Goal: Task Accomplishment & Management: Complete application form

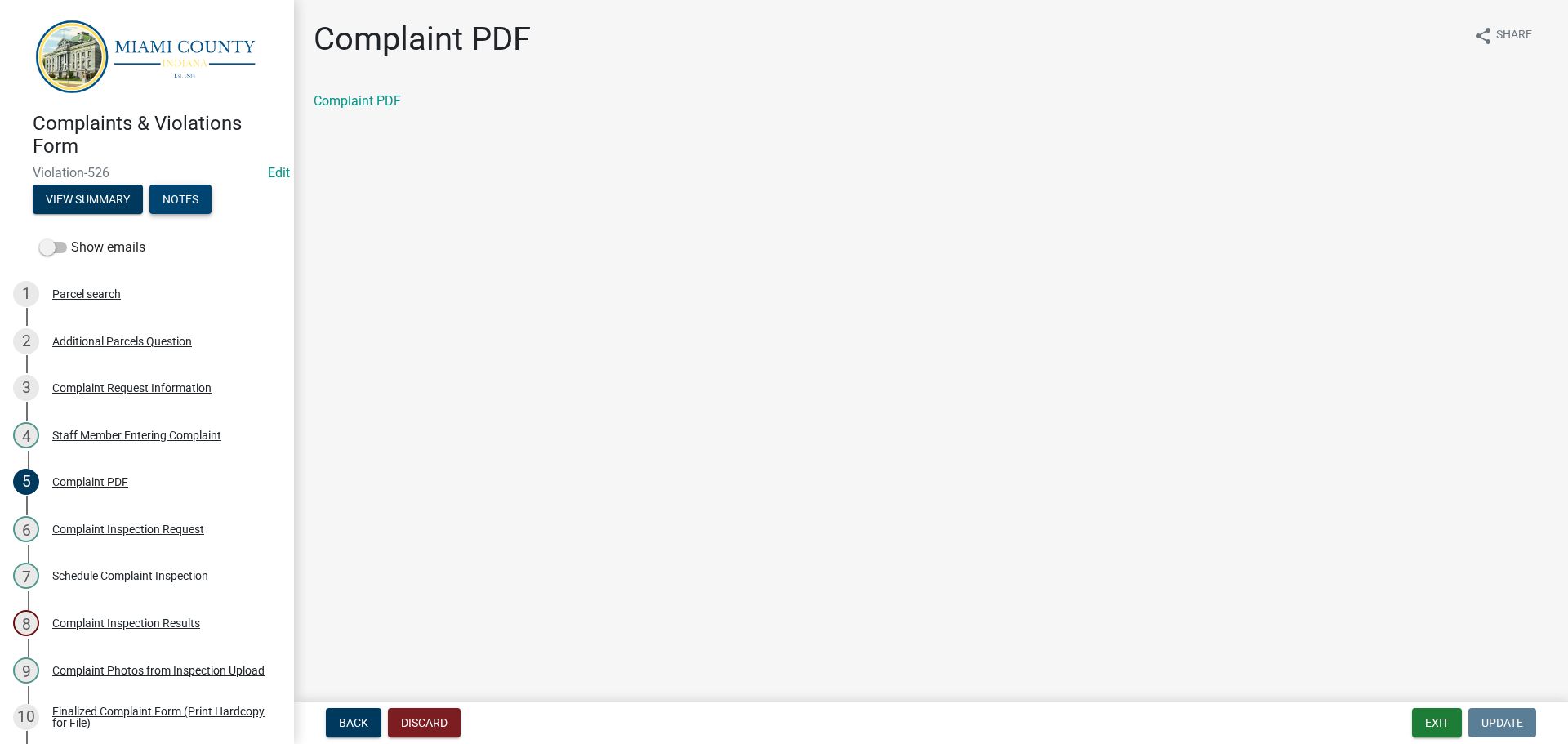
click at [198, 186] on button "Notes" at bounding box center [179, 199] width 62 height 29
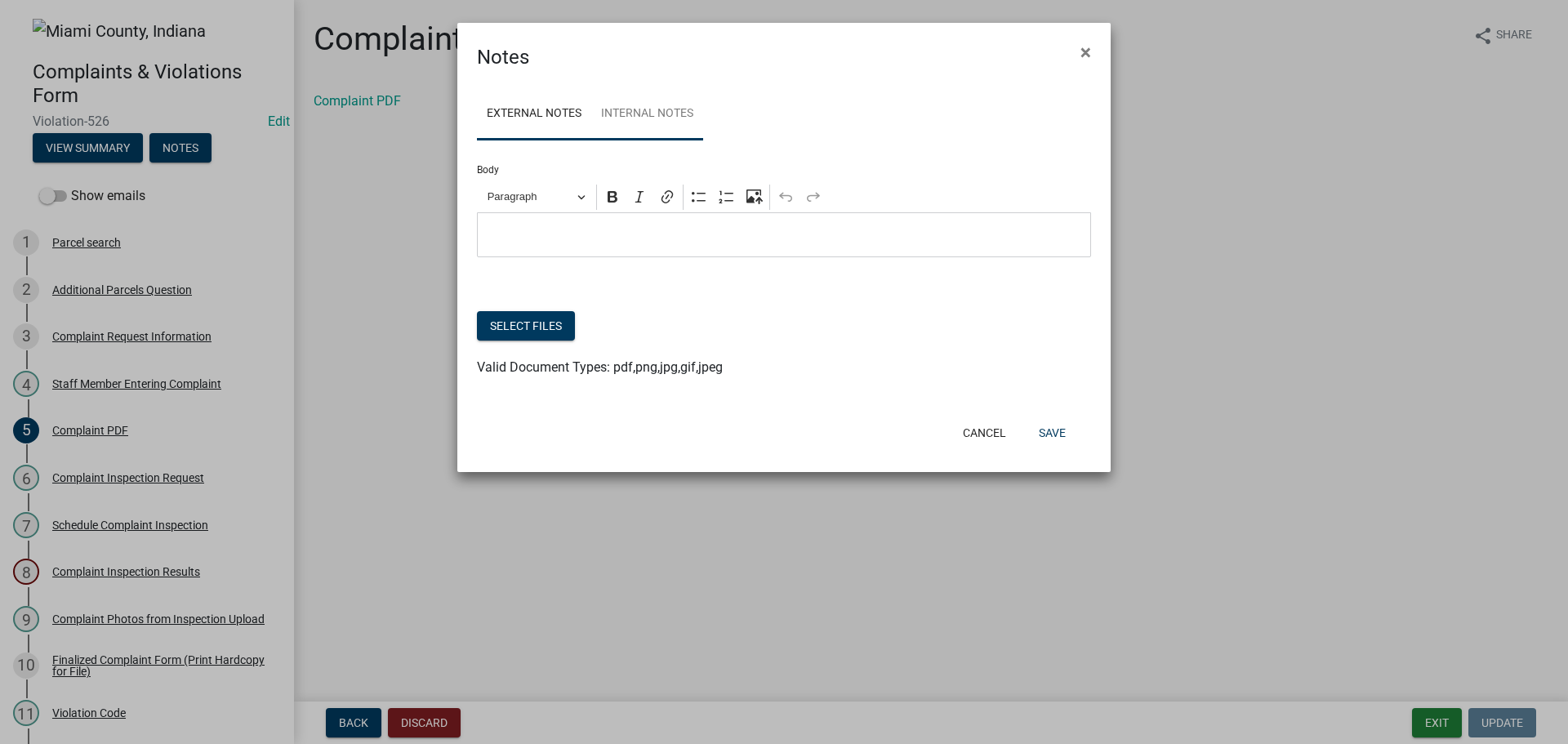
click at [616, 120] on link "Internal Notes" at bounding box center [647, 114] width 112 height 52
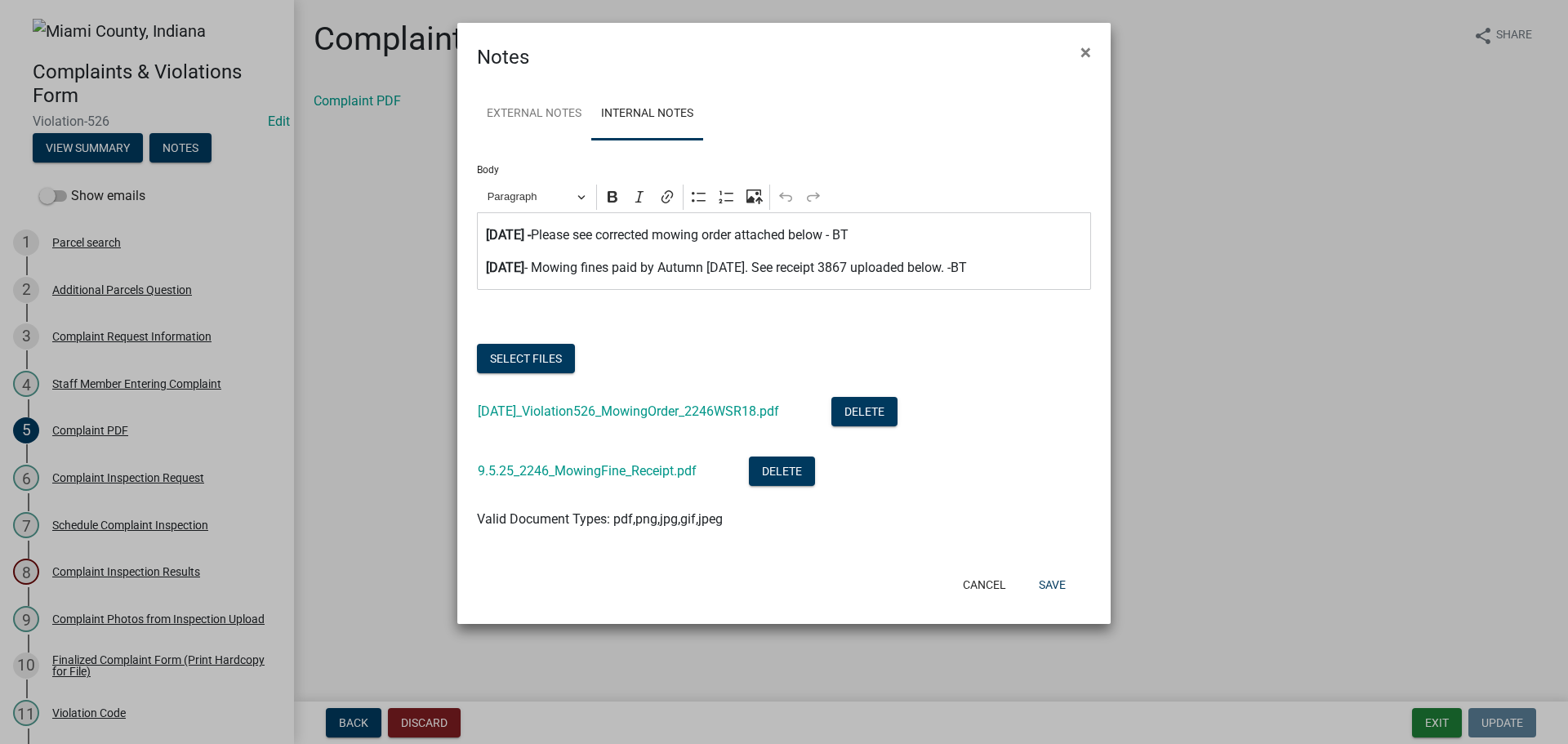
click at [987, 267] on p "[DATE] - Mowing fines paid by Autumn [DATE]. See receipt 3867 uploaded below. -…" at bounding box center [784, 268] width 596 height 20
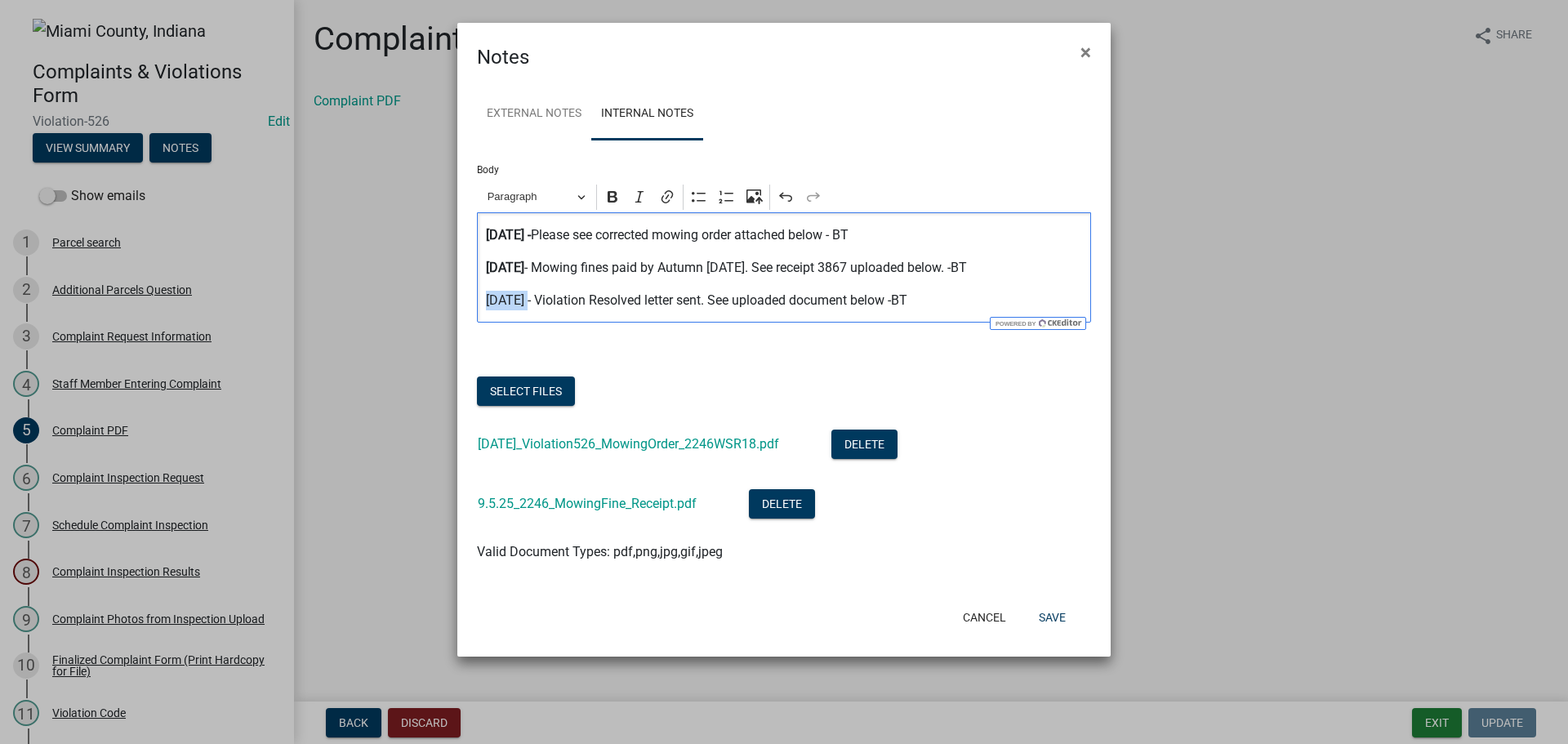
drag, startPoint x: 527, startPoint y: 303, endPoint x: 478, endPoint y: 300, distance: 49.1
click at [478, 300] on div "[DATE] - Please see corrected mowing order attached below - BT [DATE] - Mowing …" at bounding box center [784, 268] width 614 height 110
click at [608, 207] on button "Bold" at bounding box center [613, 197] width 25 height 25
click at [549, 381] on button "Select files" at bounding box center [525, 391] width 98 height 29
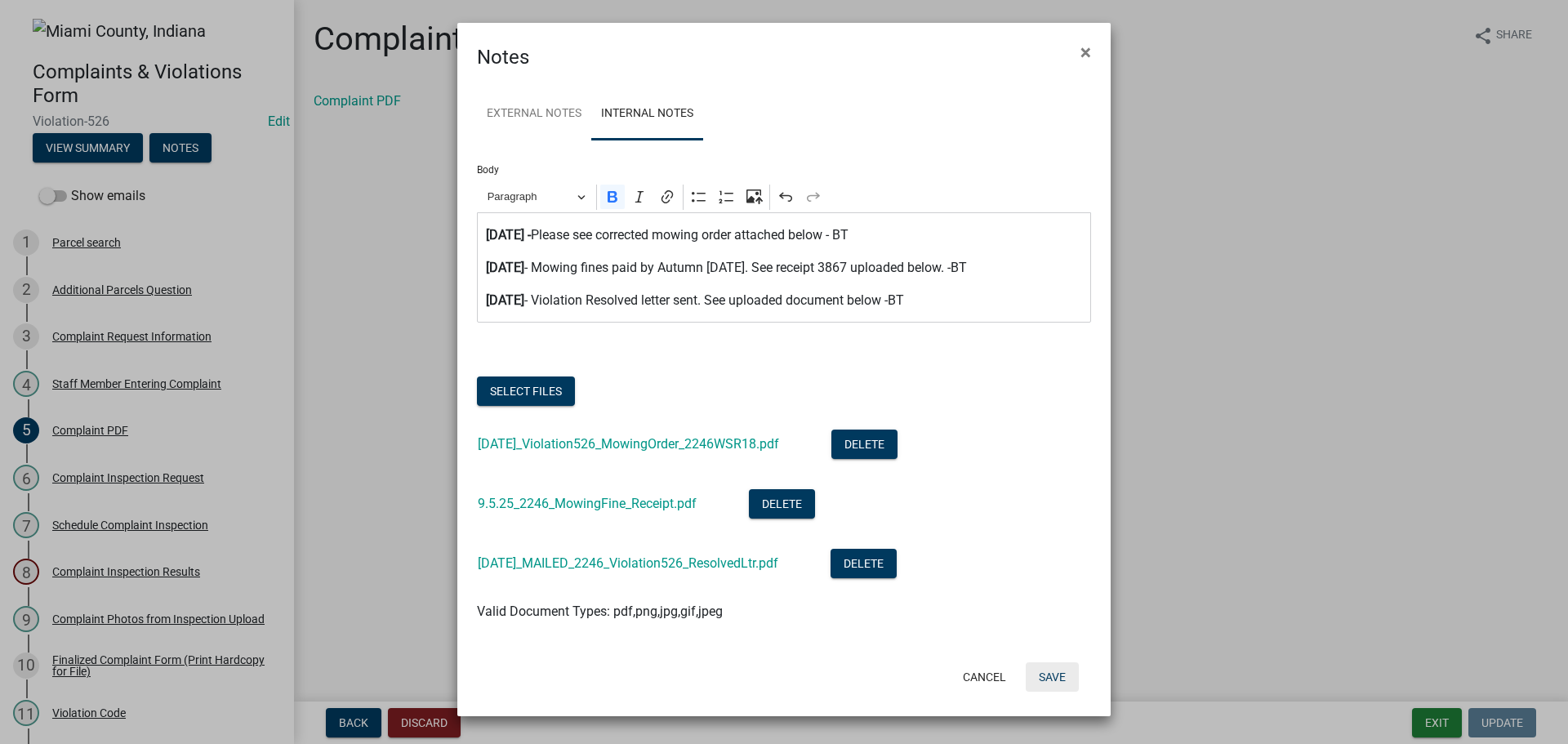
click at [1059, 673] on button "Save" at bounding box center [1052, 677] width 53 height 29
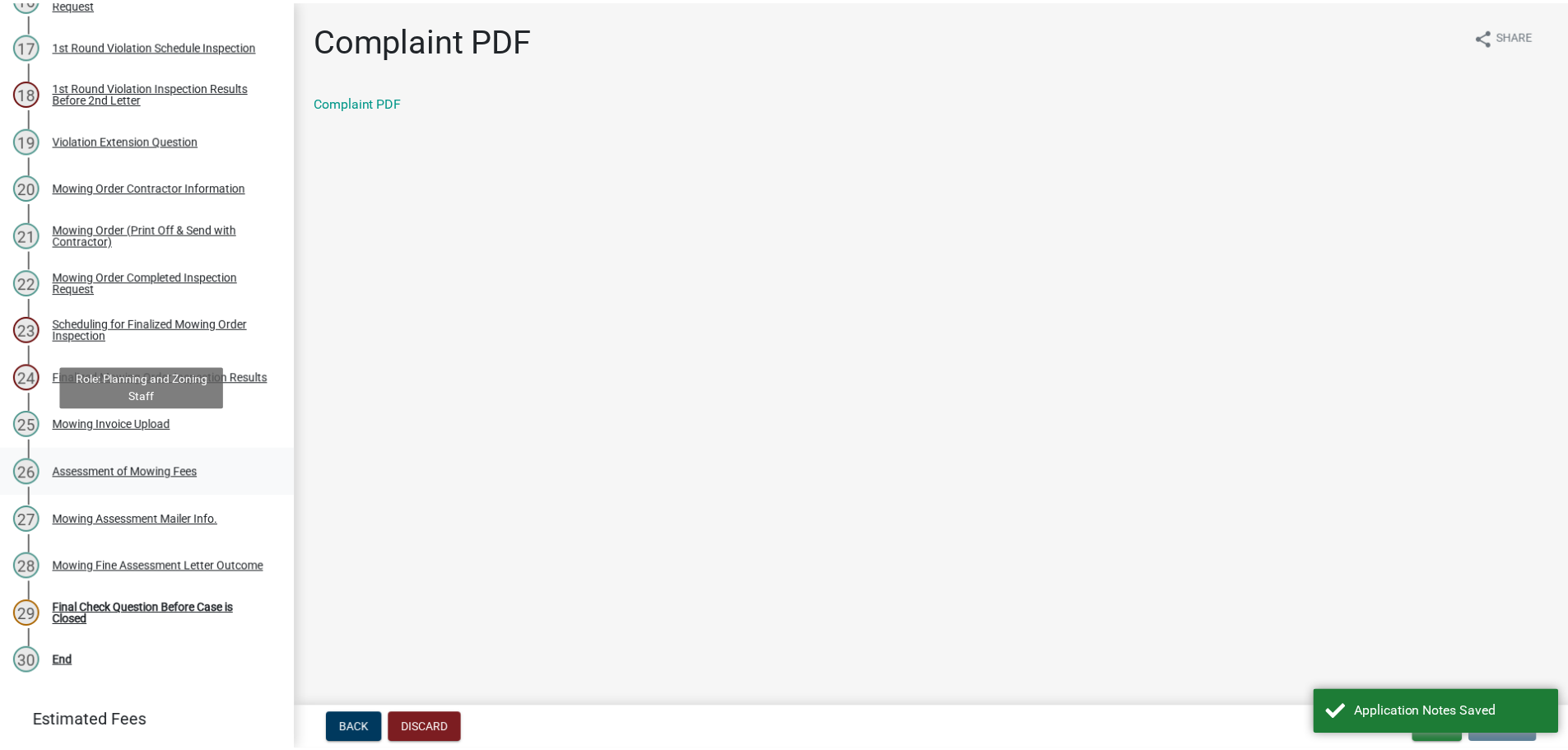
scroll to position [989, 0]
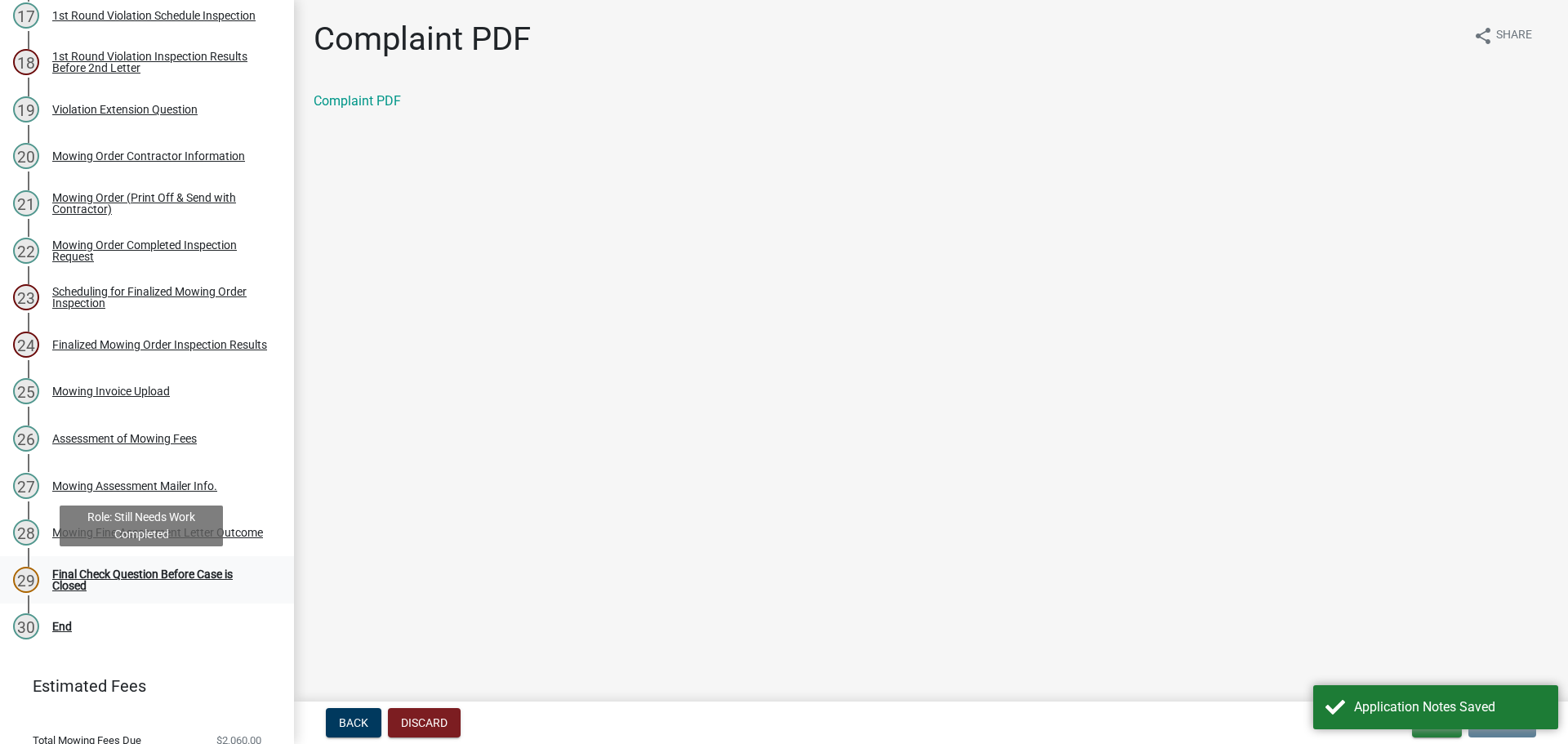
click at [84, 573] on div "Final Check Question Before Case is Closed" at bounding box center [160, 580] width 216 height 23
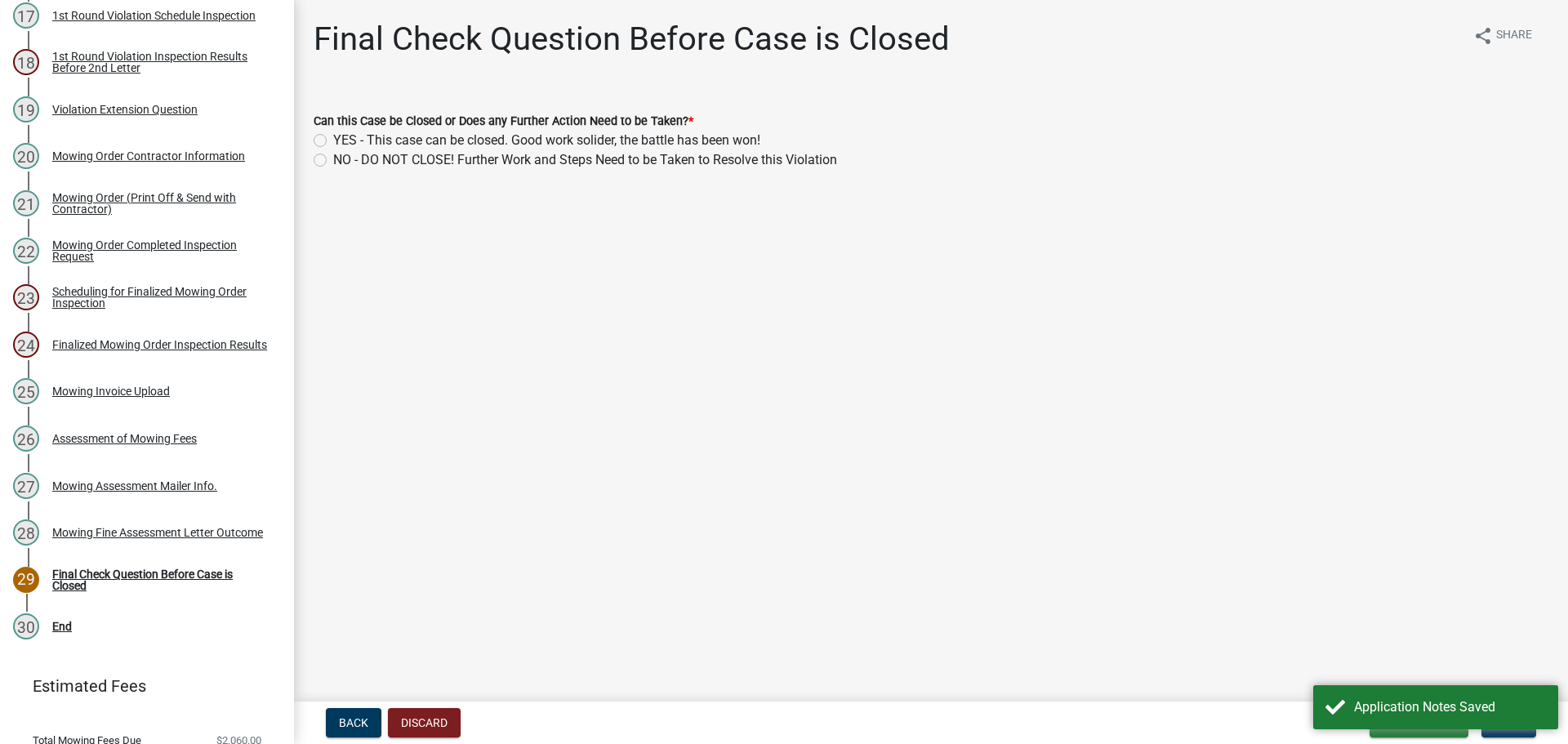
click at [333, 139] on label "YES - This case can be closed. Good work solider, the battle has been won!" at bounding box center [547, 141] width 427 height 20
click at [333, 139] on input "YES - This case can be closed. Good work solider, the battle has been won!" at bounding box center [338, 136] width 10 height 10
radio input "true"
click at [675, 480] on main "Final Check Question Before Case is Closed share Share Can this Case be Closed …" at bounding box center [930, 348] width 1274 height 696
click at [1515, 725] on span "Next" at bounding box center [1508, 723] width 28 height 13
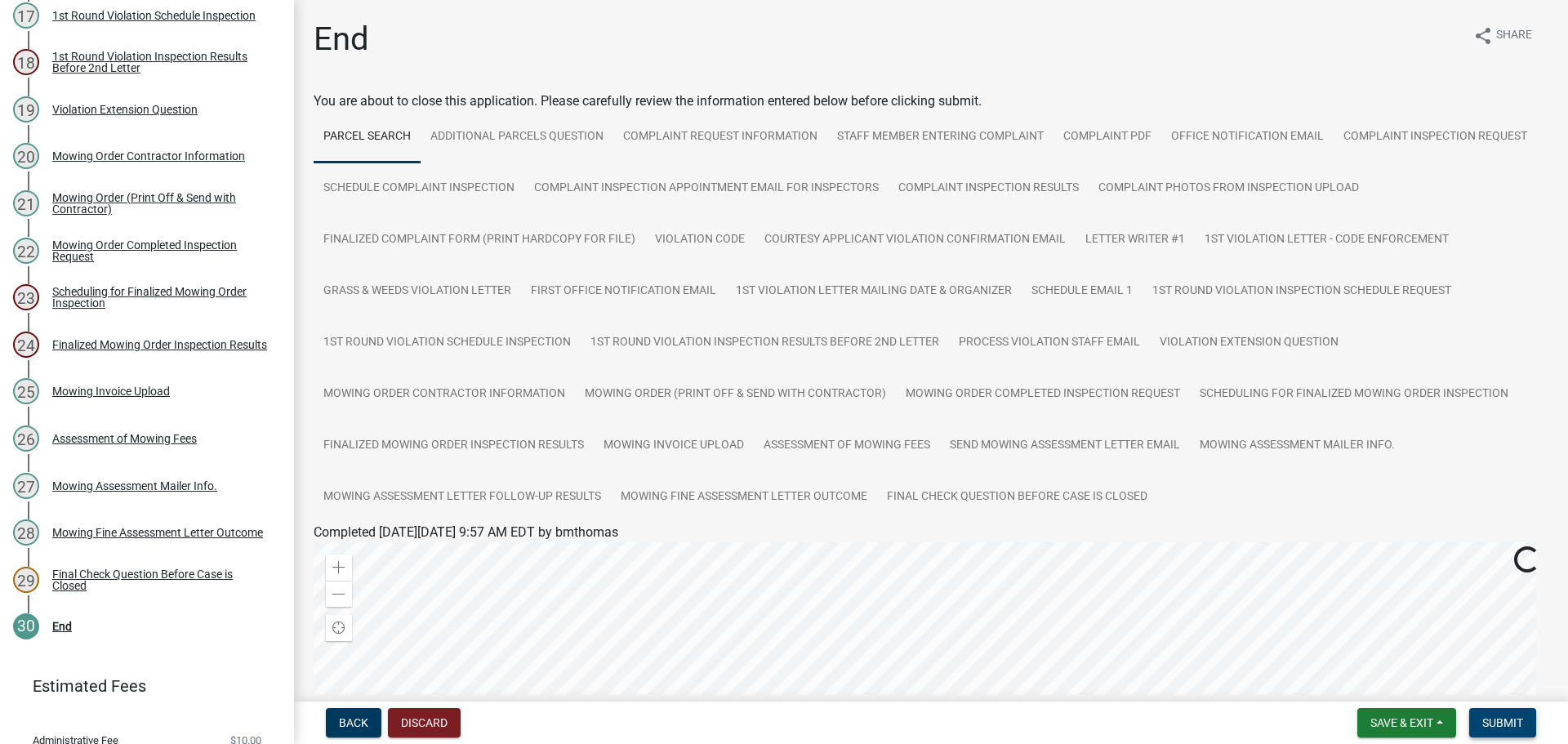
click at [1524, 719] on button "Submit" at bounding box center [1502, 722] width 66 height 29
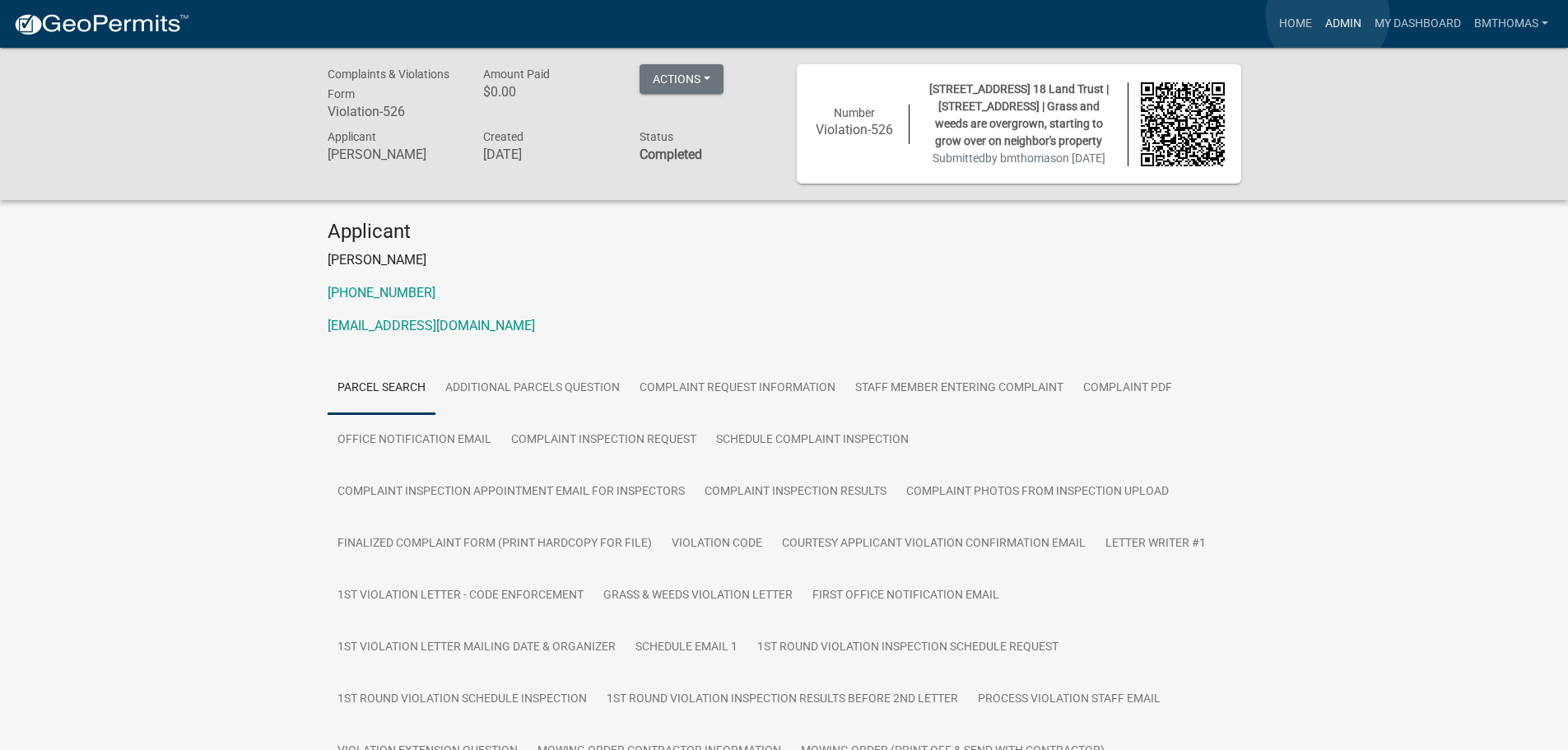
click at [1328, 15] on link "Admin" at bounding box center [1343, 24] width 50 height 32
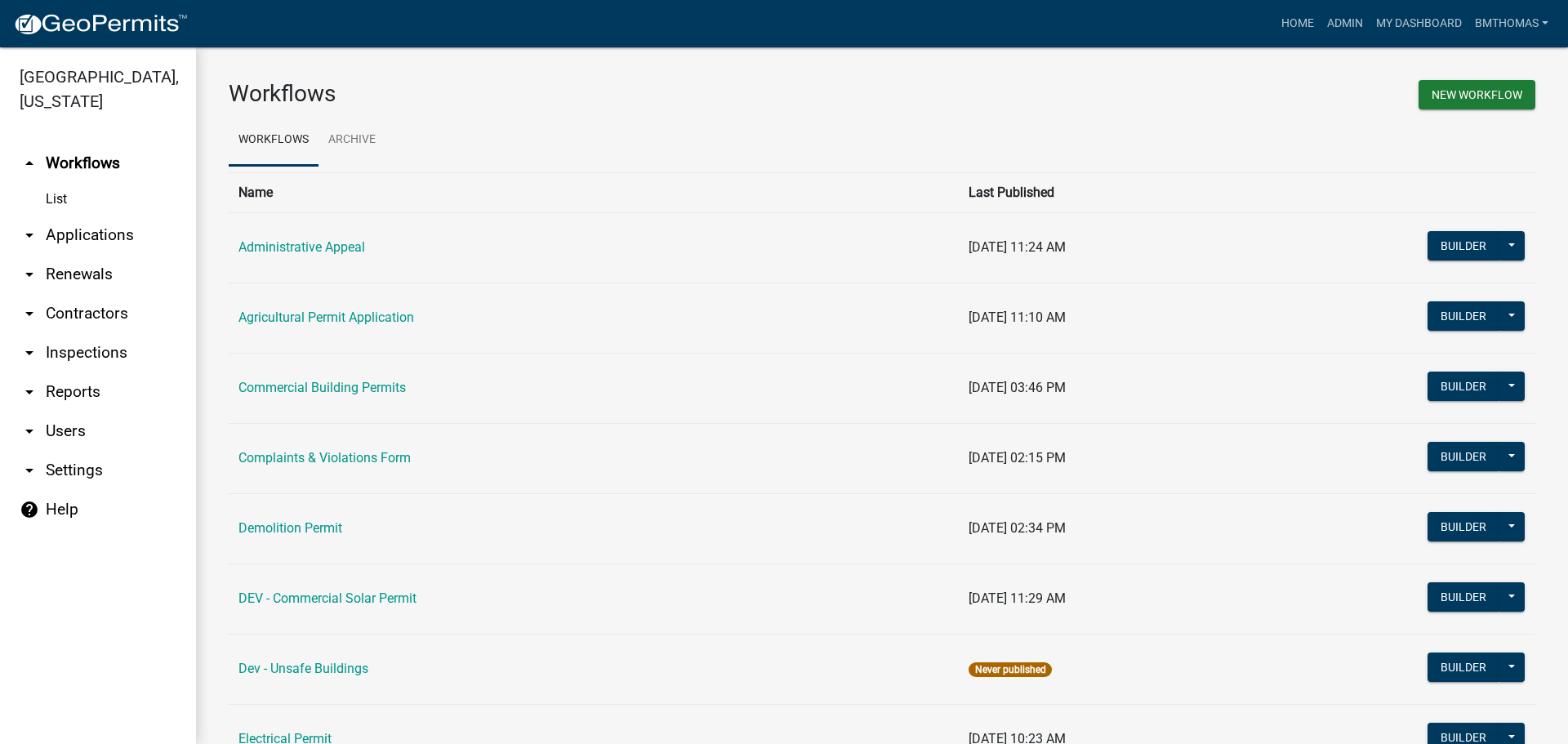
click at [96, 216] on link "arrow_drop_down Applications" at bounding box center [98, 235] width 196 height 39
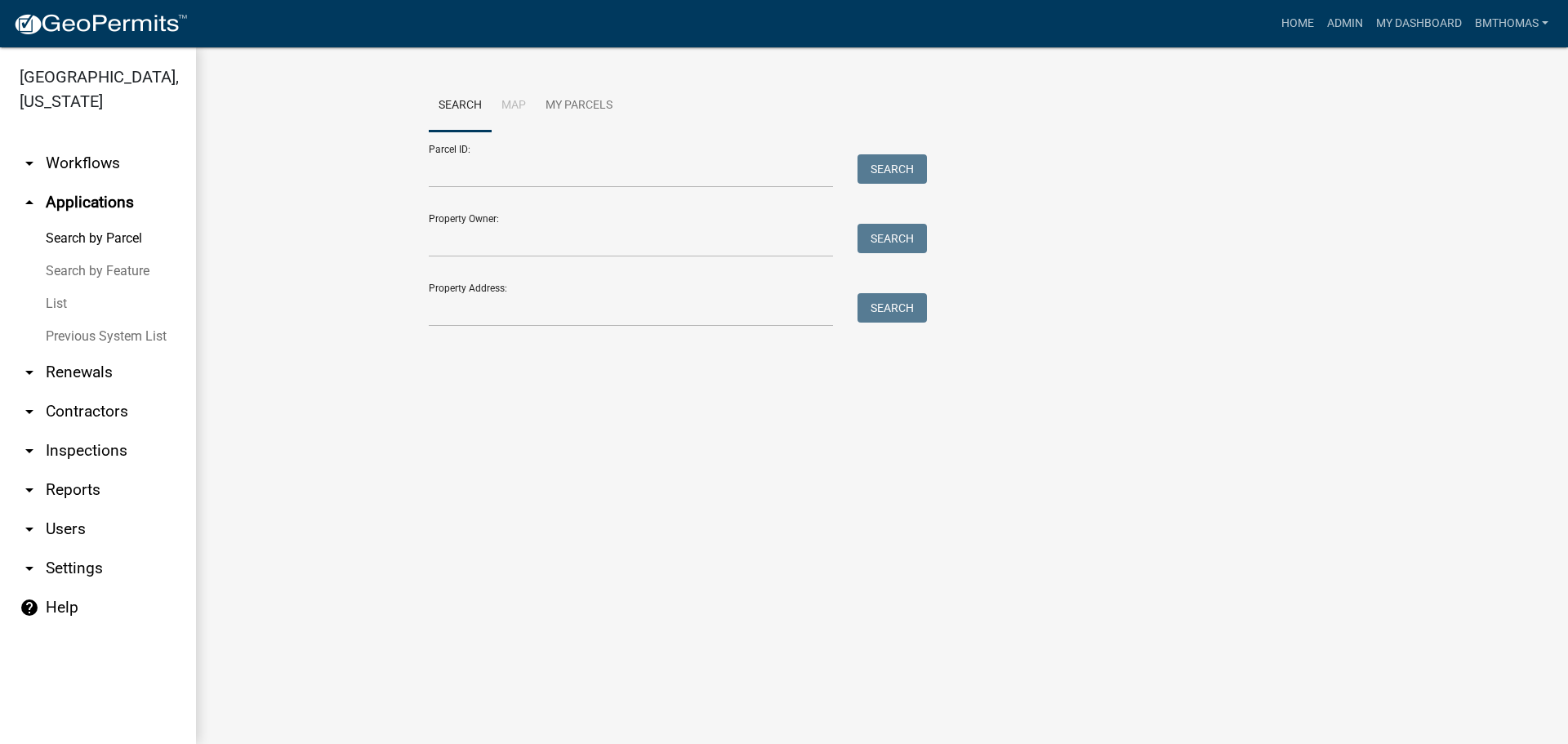
click at [67, 288] on link "List" at bounding box center [98, 304] width 196 height 32
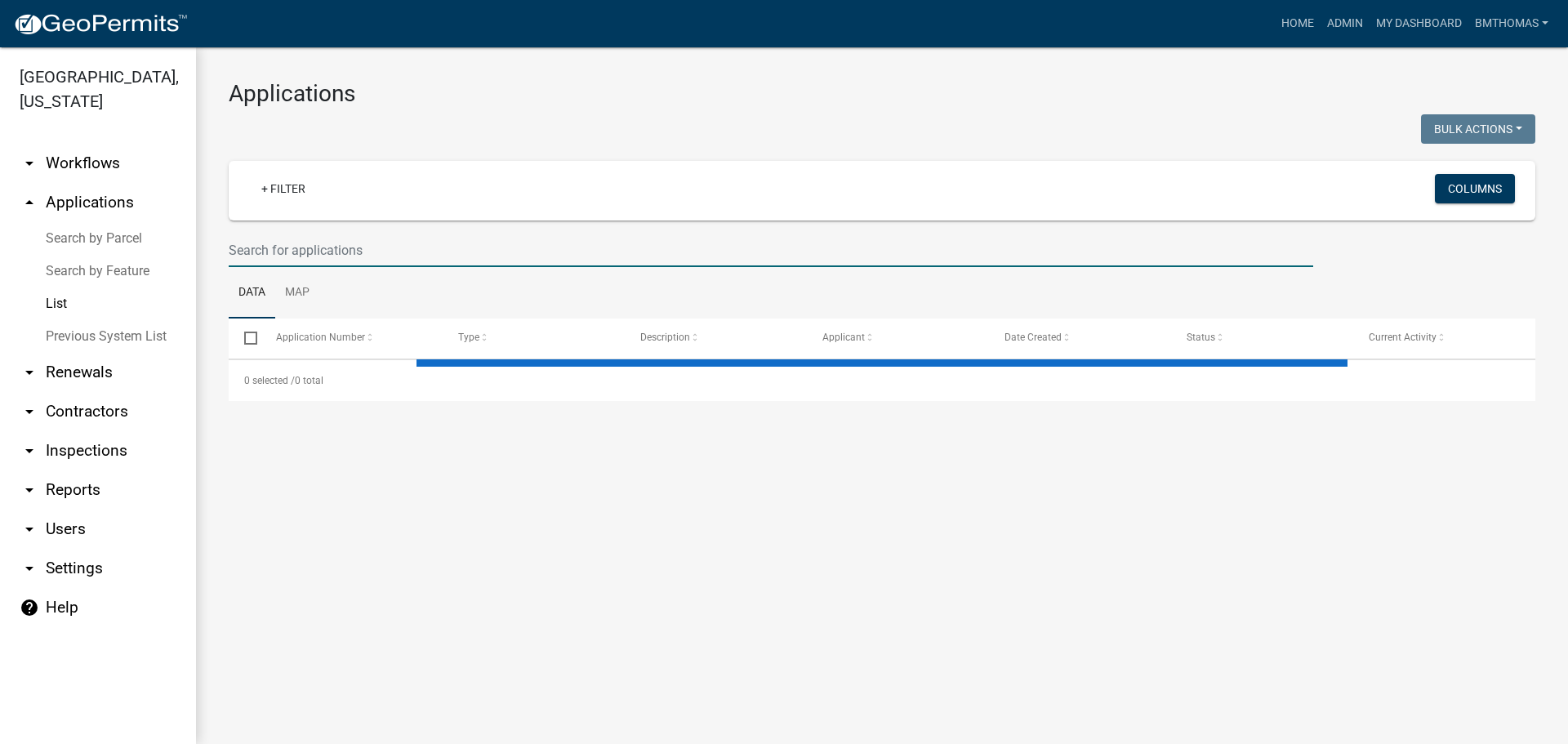
click at [277, 260] on input "text" at bounding box center [771, 250] width 1085 height 33
select select "3: 100"
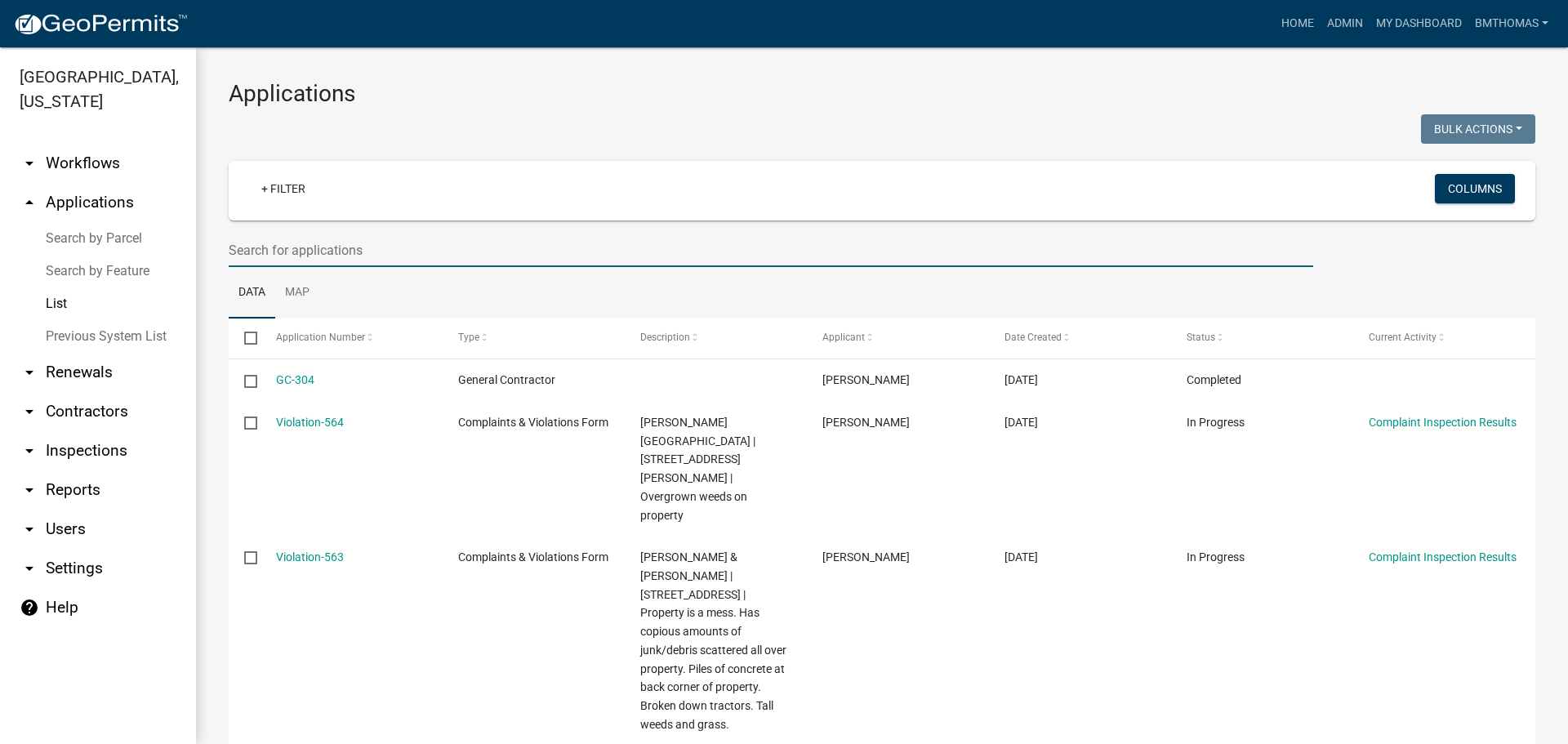
click at [351, 247] on input "text" at bounding box center [771, 250] width 1085 height 33
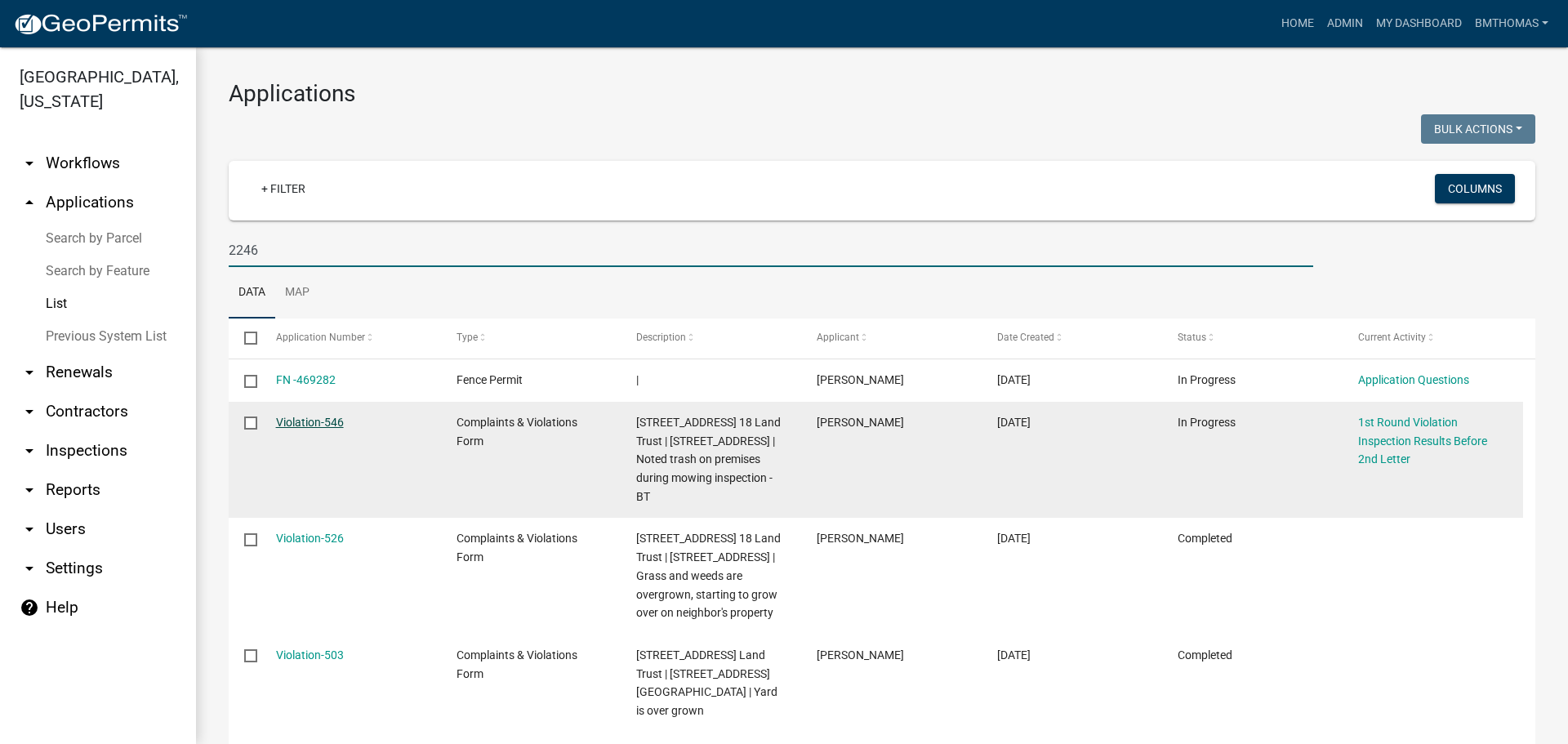
type input "2246"
click at [278, 420] on link "Violation-546" at bounding box center [310, 423] width 67 height 13
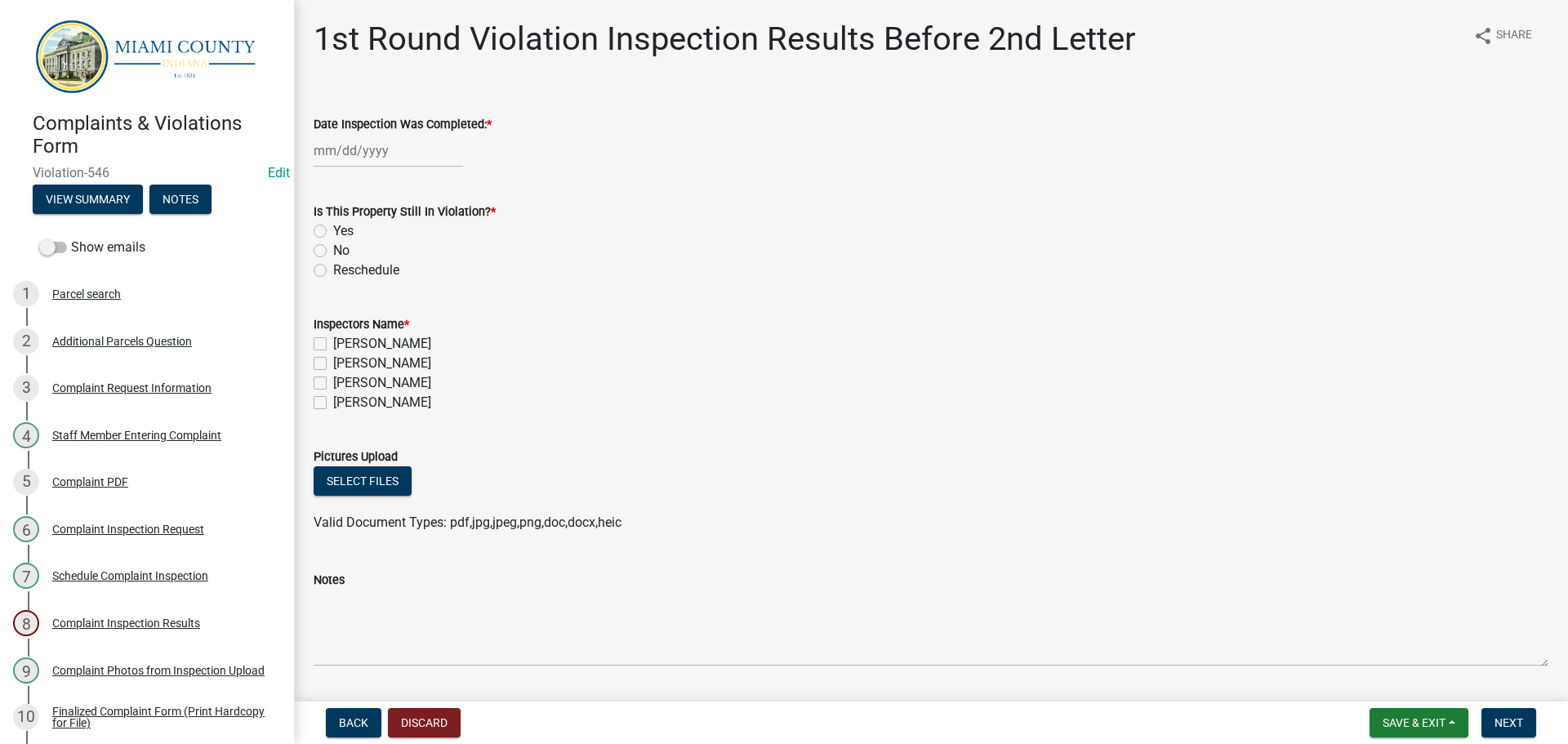
click at [406, 151] on div at bounding box center [387, 150] width 149 height 33
select select "9"
select select "2025"
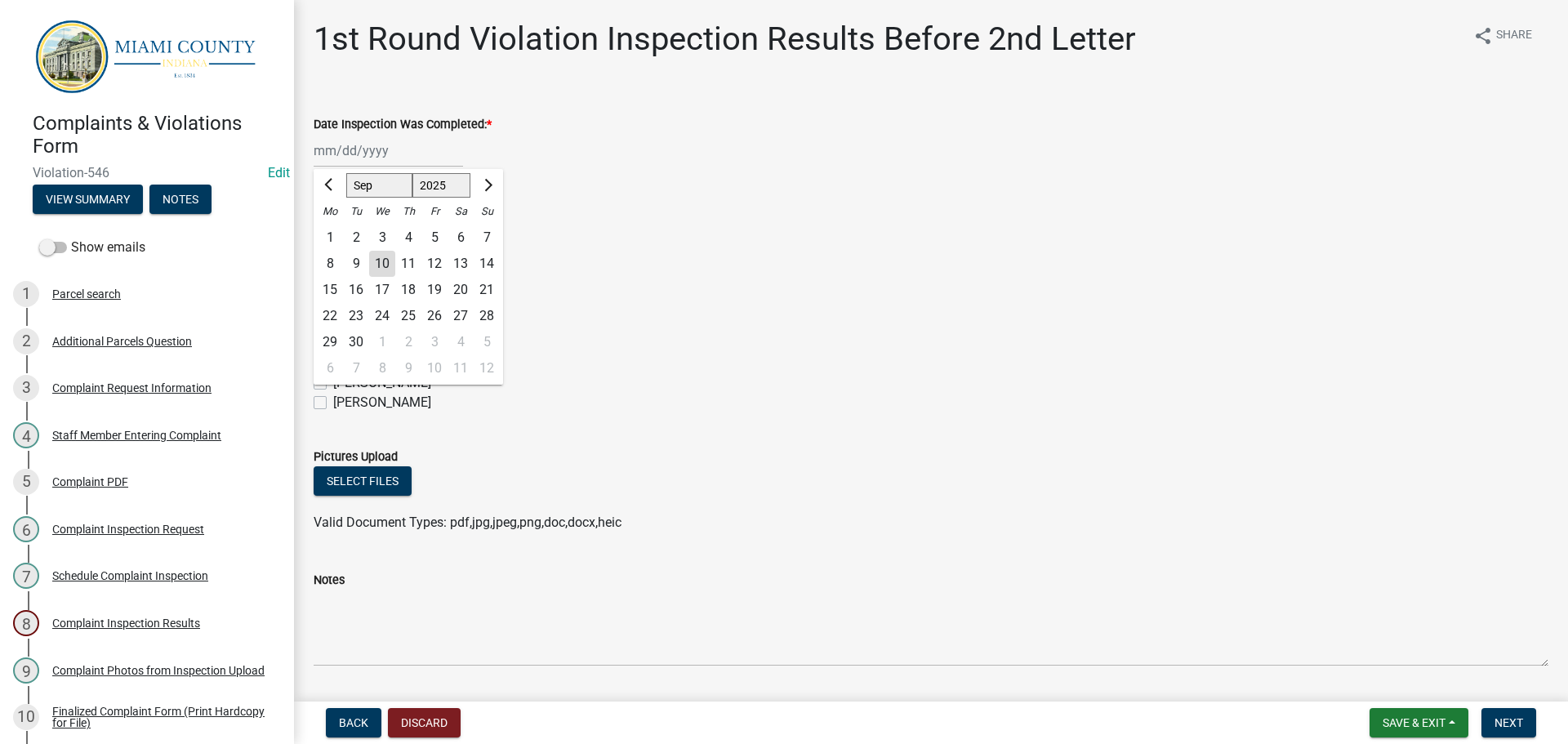
click at [331, 260] on div "8" at bounding box center [331, 264] width 27 height 27
type input "[DATE]"
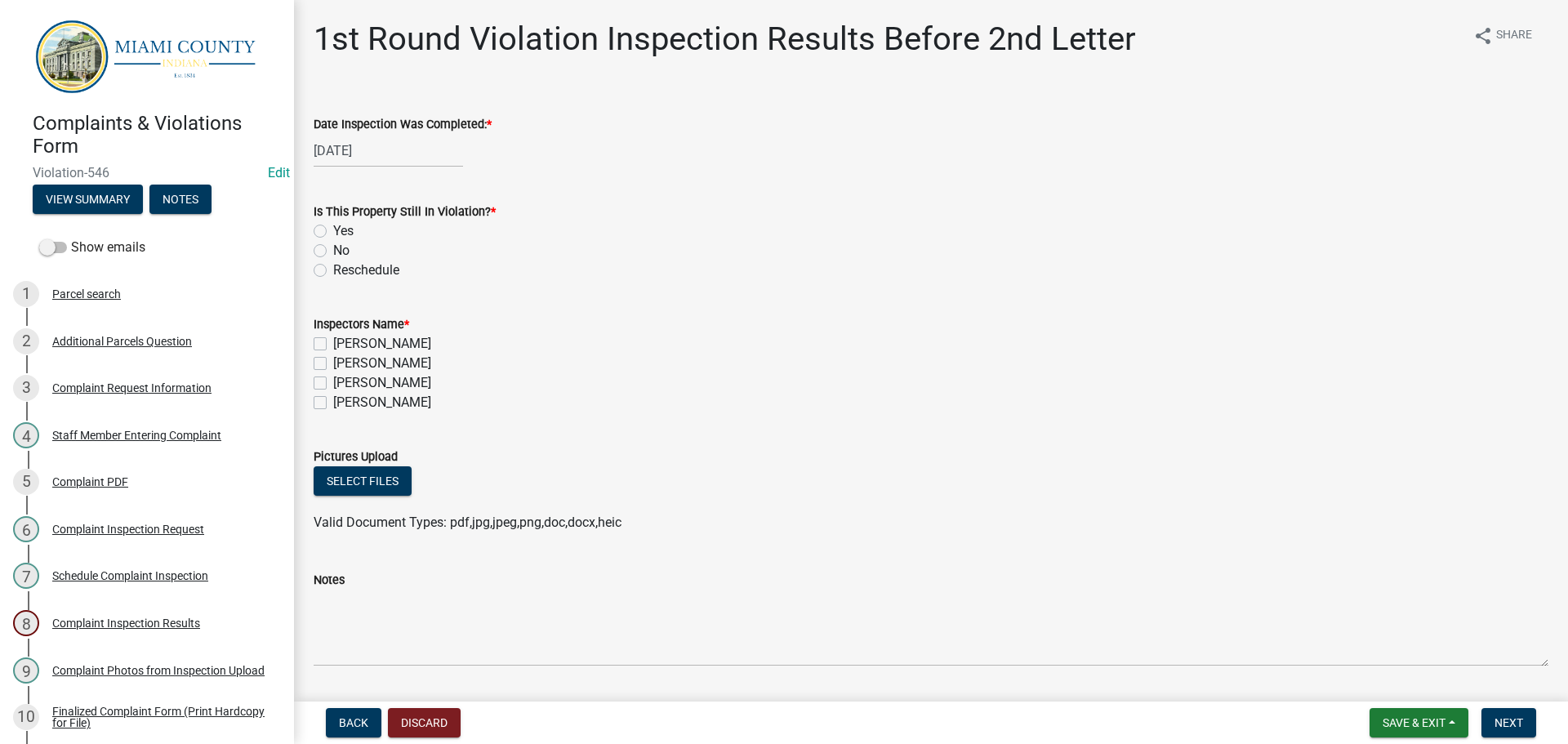
click at [333, 252] on label "No" at bounding box center [341, 251] width 16 height 20
click at [333, 252] on input "No" at bounding box center [338, 246] width 10 height 10
radio input "true"
click at [333, 381] on label "[PERSON_NAME]" at bounding box center [382, 383] width 98 height 20
click at [333, 381] on input "[PERSON_NAME]" at bounding box center [338, 378] width 10 height 10
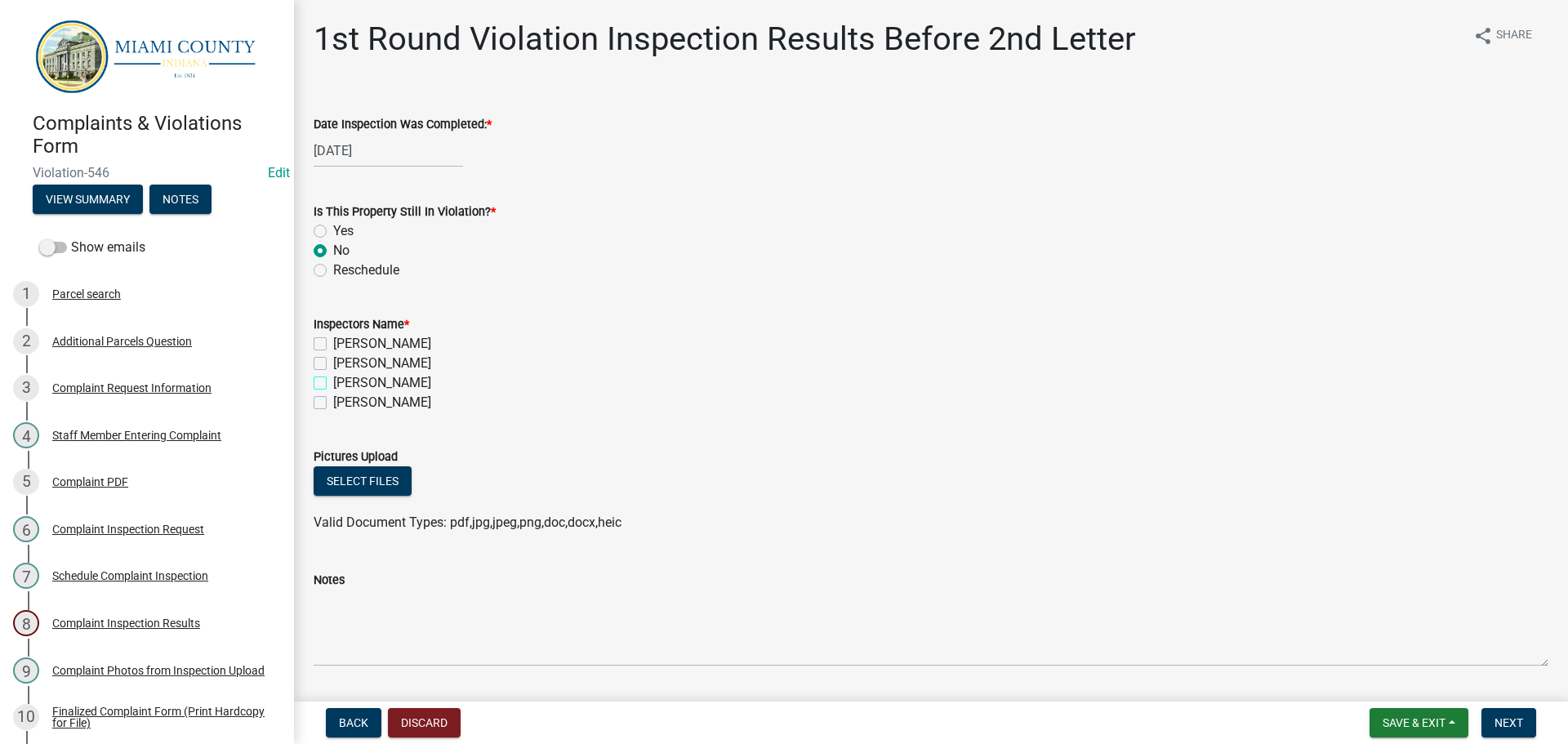
checkbox input "true"
checkbox input "false"
checkbox input "true"
checkbox input "false"
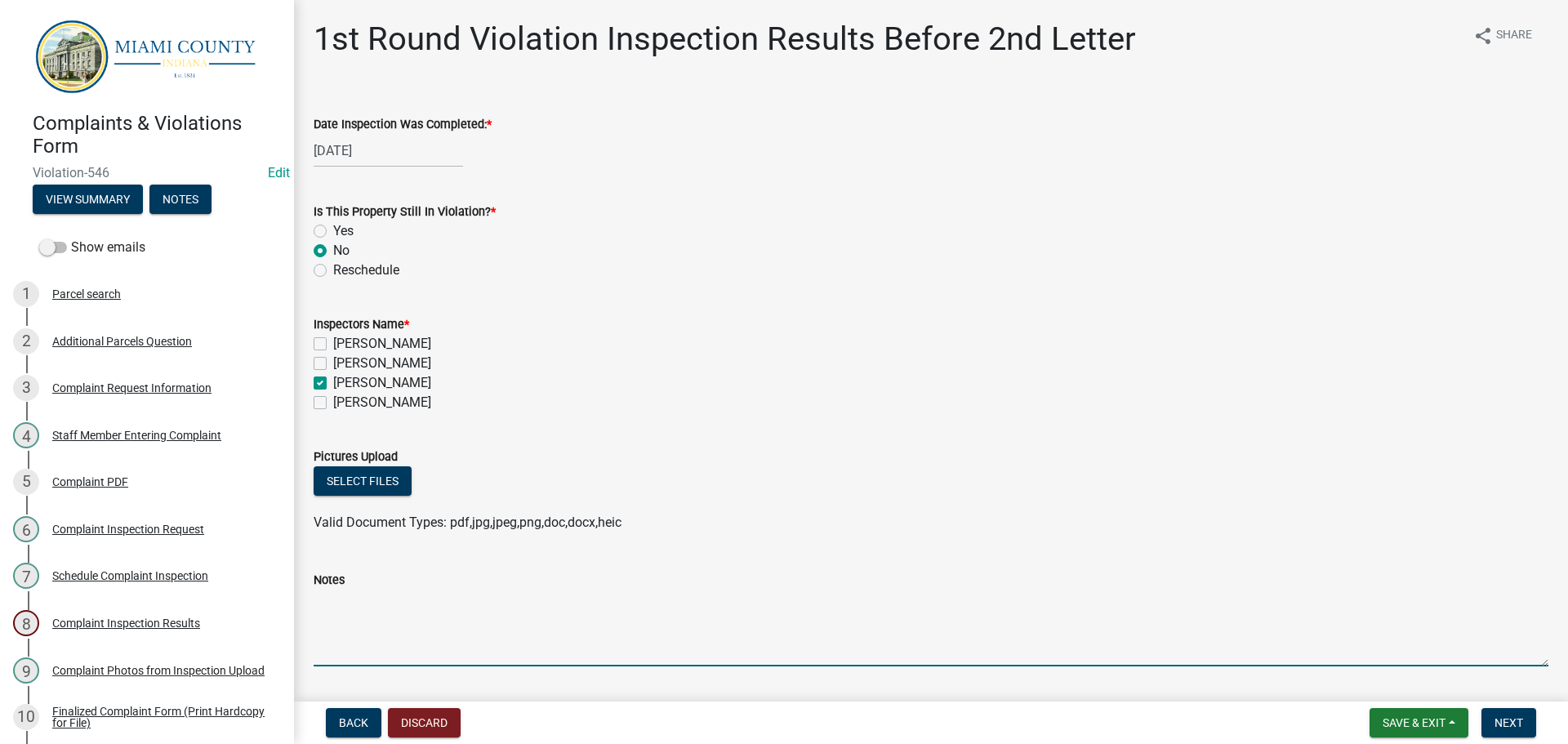
click at [466, 657] on textarea "Notes" at bounding box center [931, 628] width 1235 height 77
type textarea "Property has been cleaned up -BT"
click at [1498, 714] on button "Next" at bounding box center [1508, 722] width 55 height 29
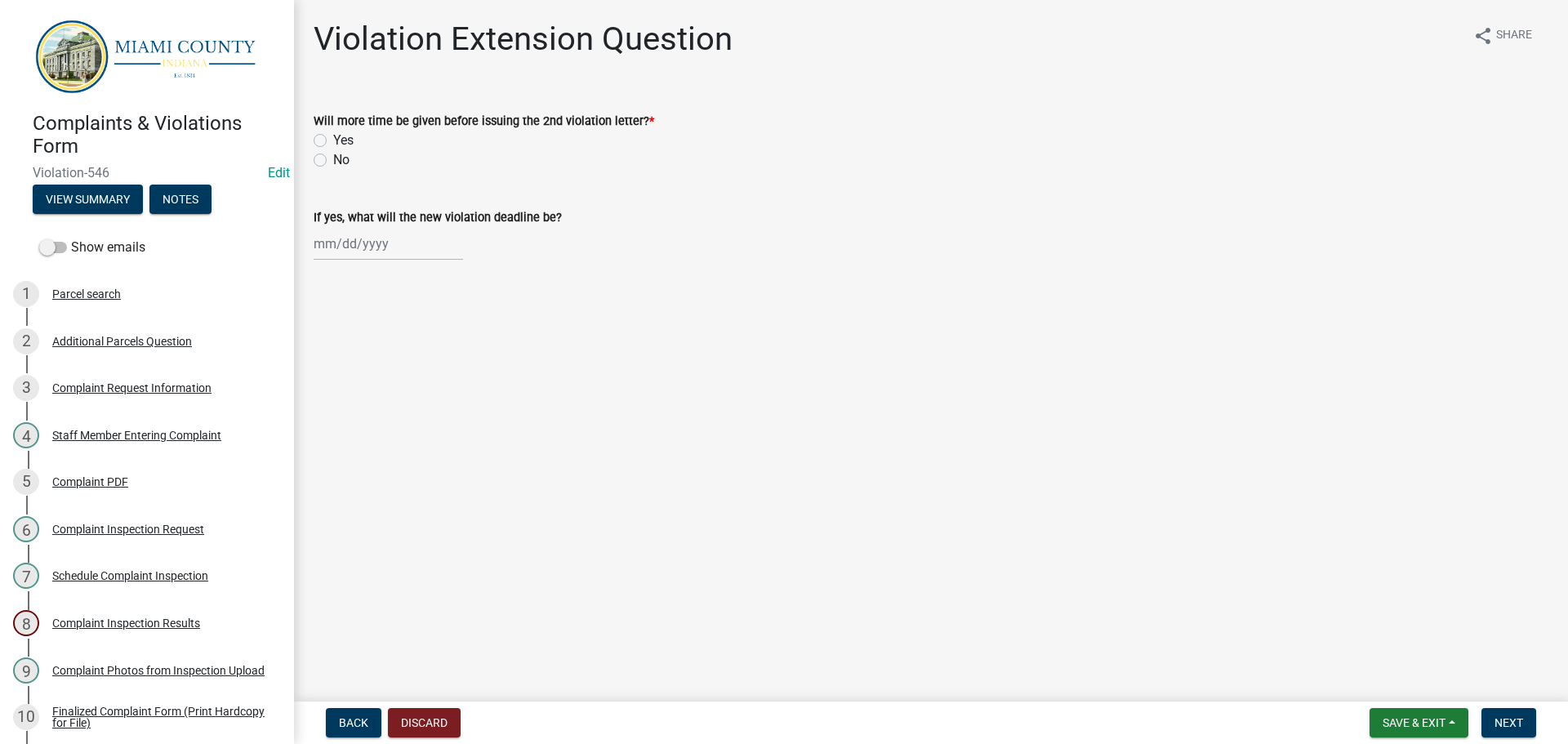
click at [333, 158] on label "No" at bounding box center [341, 160] width 16 height 20
click at [333, 158] on input "No" at bounding box center [338, 155] width 10 height 10
radio input "true"
click at [1505, 719] on span "Next" at bounding box center [1508, 723] width 28 height 13
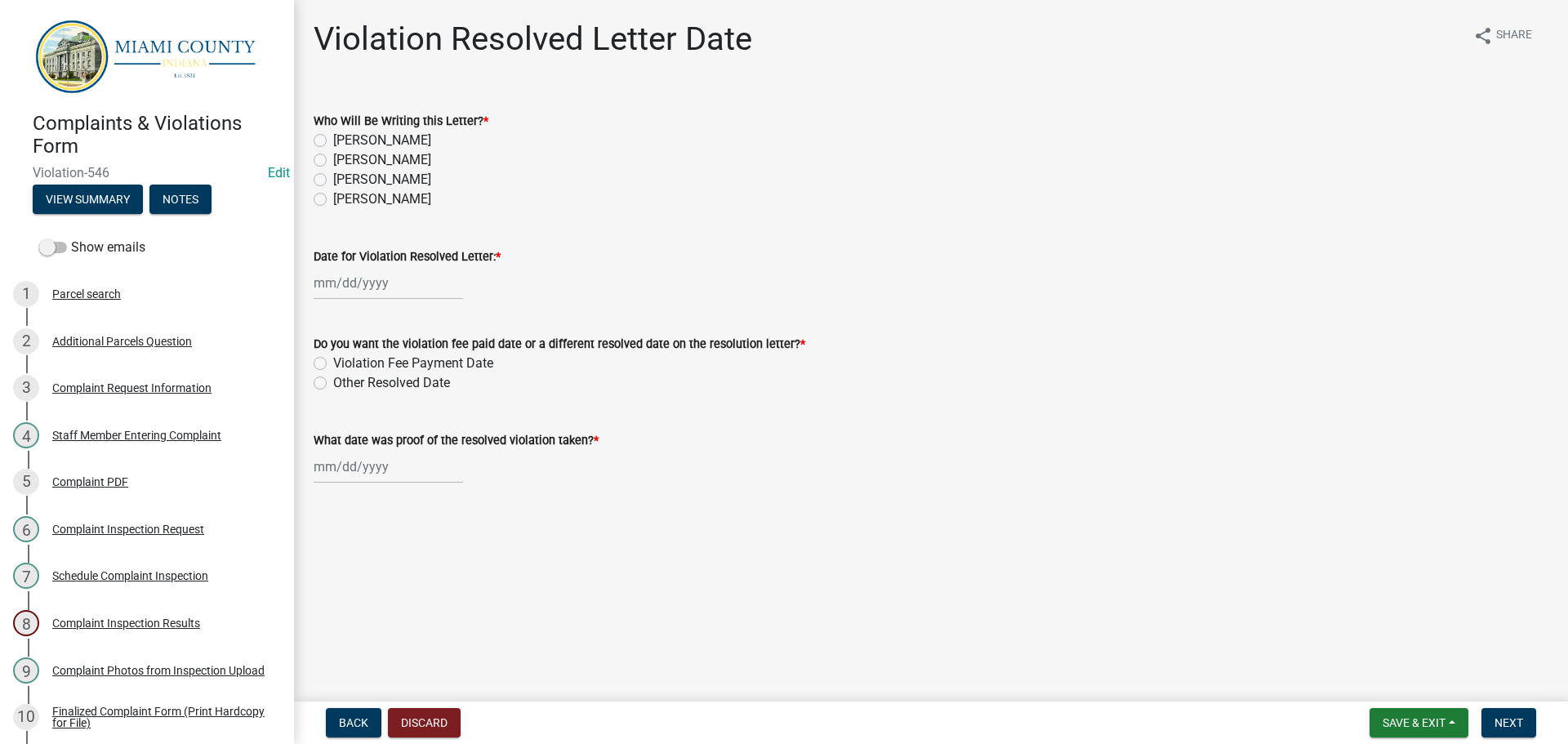
click at [333, 183] on label "[PERSON_NAME]" at bounding box center [382, 180] width 98 height 20
click at [333, 181] on input "[PERSON_NAME]" at bounding box center [338, 175] width 10 height 10
radio input "true"
click at [343, 277] on div at bounding box center [387, 282] width 149 height 33
select select "9"
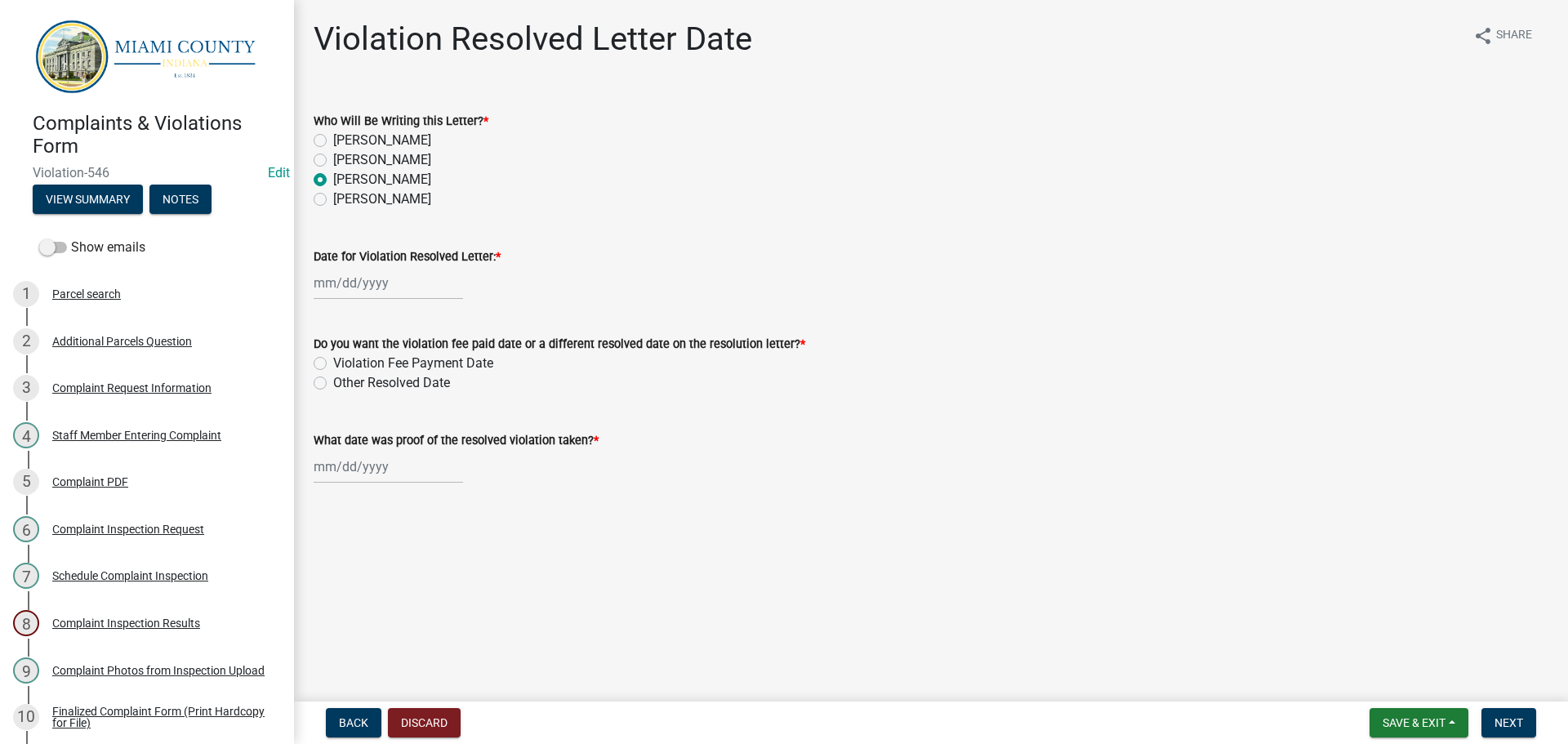
select select "2025"
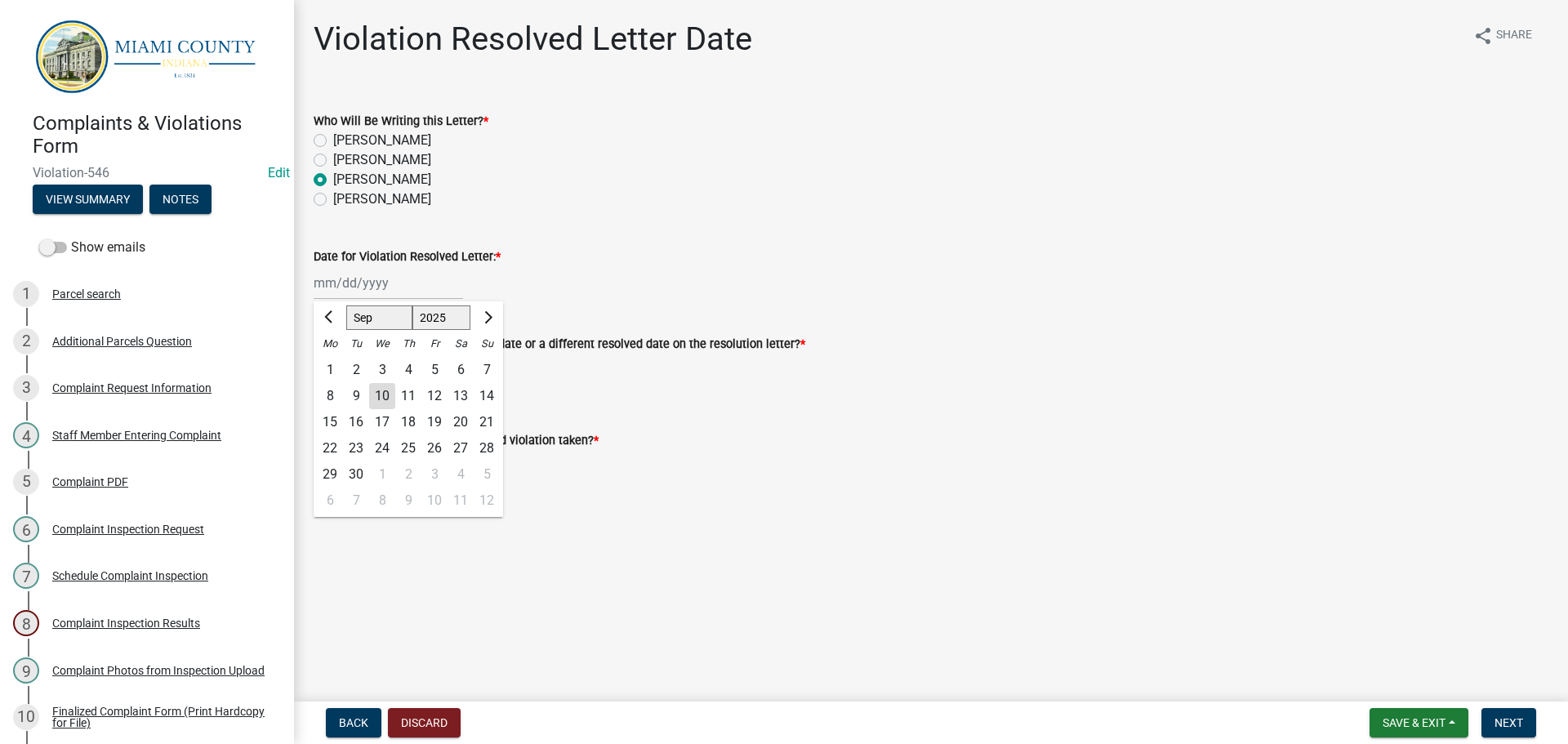
click at [383, 399] on div "10" at bounding box center [383, 396] width 27 height 27
type input "[DATE]"
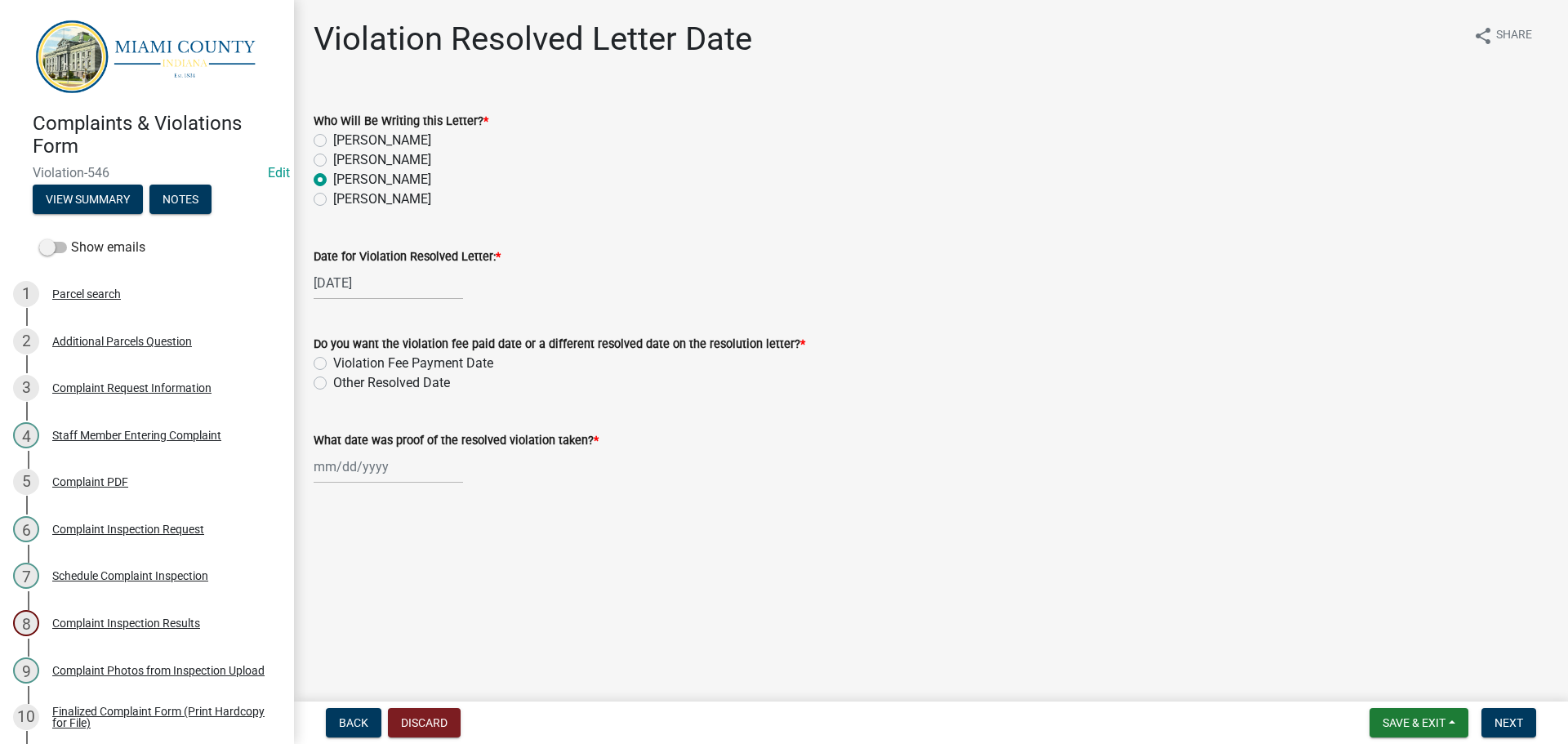
drag, startPoint x: 317, startPoint y: 381, endPoint x: 366, endPoint y: 416, distance: 60.2
click at [366, 416] on div "What date was proof of the resolved violation taken? *" at bounding box center [931, 446] width 1235 height 76
click at [333, 380] on label "Other Resolved Date" at bounding box center [391, 383] width 117 height 20
click at [333, 380] on input "Other Resolved Date" at bounding box center [338, 378] width 10 height 10
radio input "true"
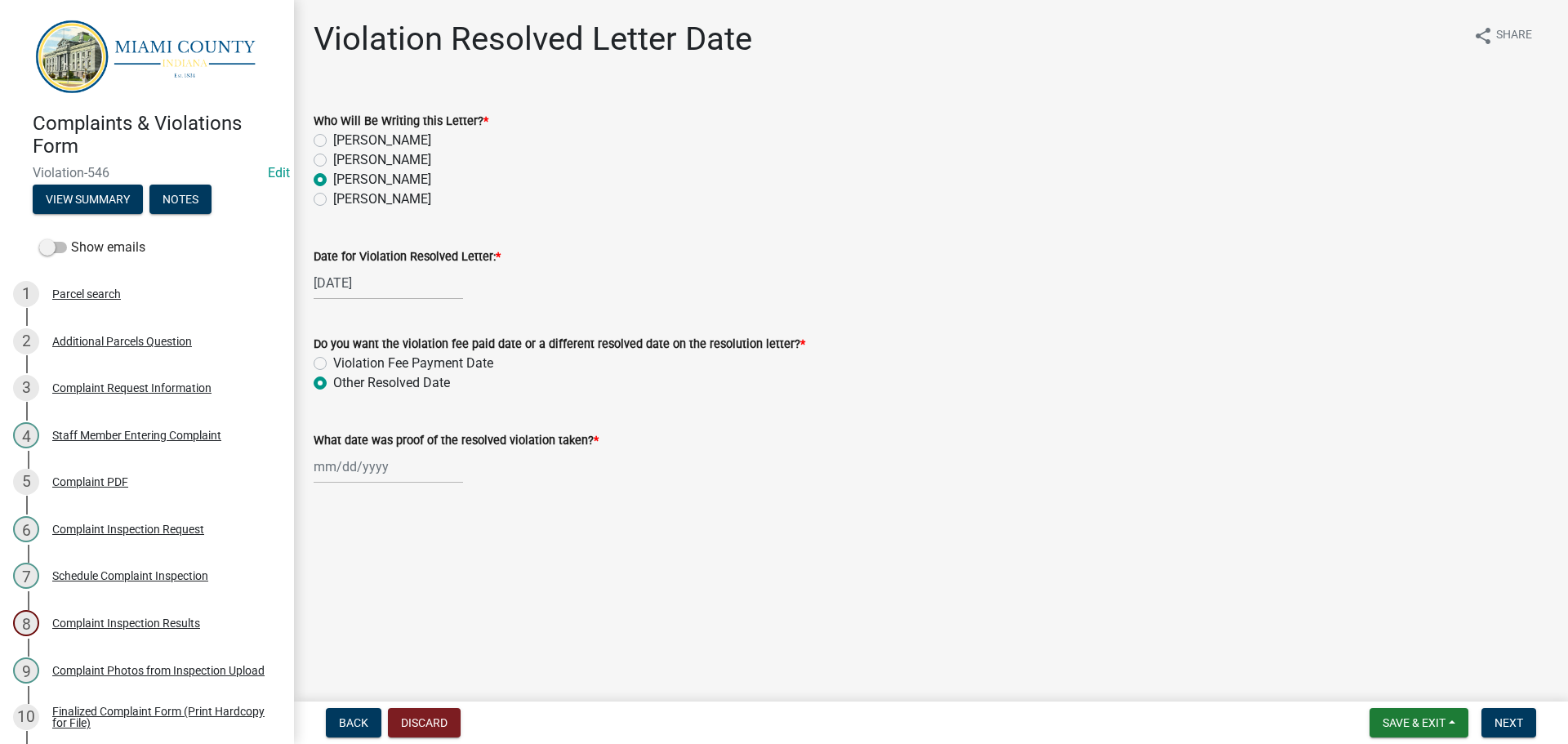
click at [355, 467] on div at bounding box center [387, 467] width 149 height 33
select select "9"
select select "2025"
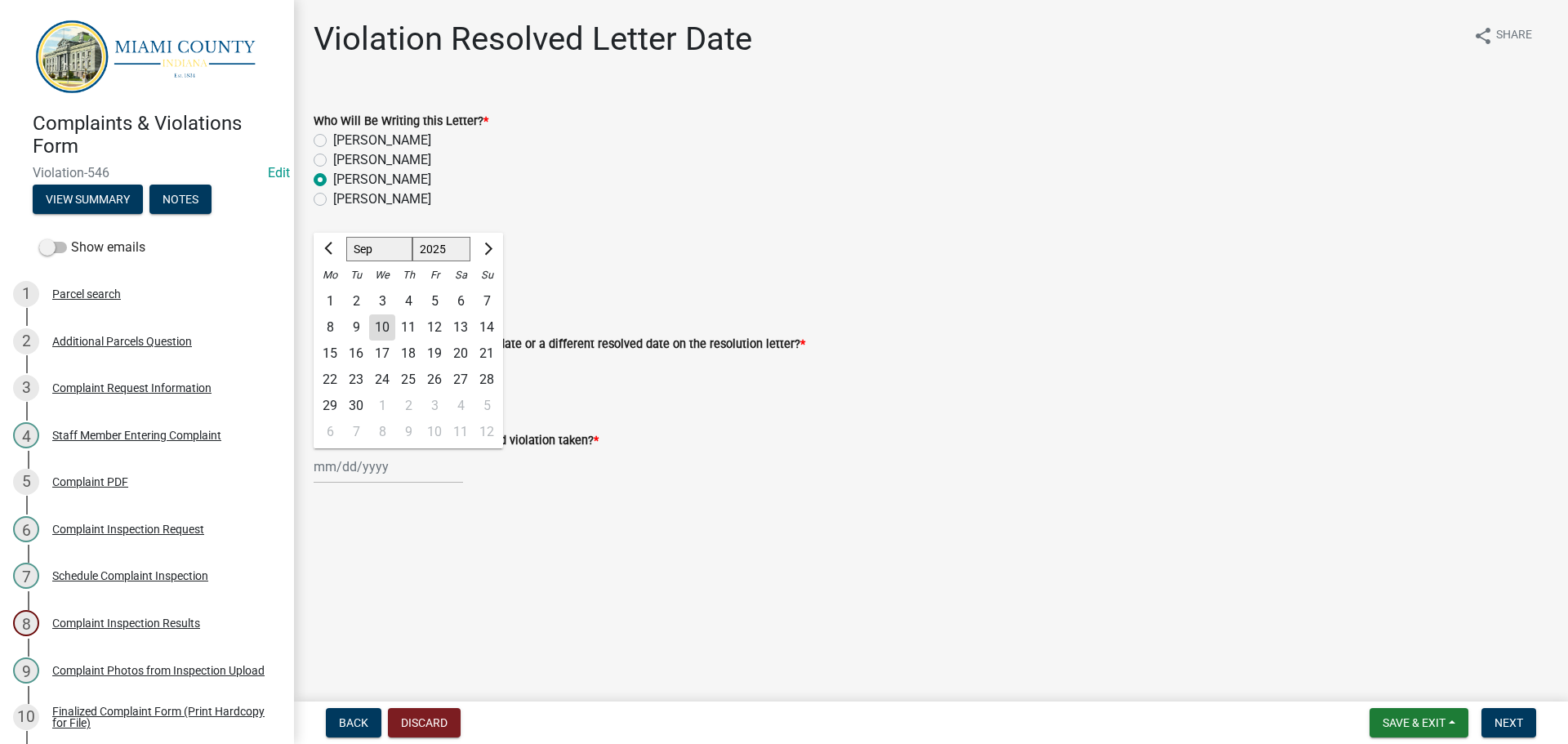
click at [332, 318] on div "8" at bounding box center [331, 328] width 27 height 27
type input "[DATE]"
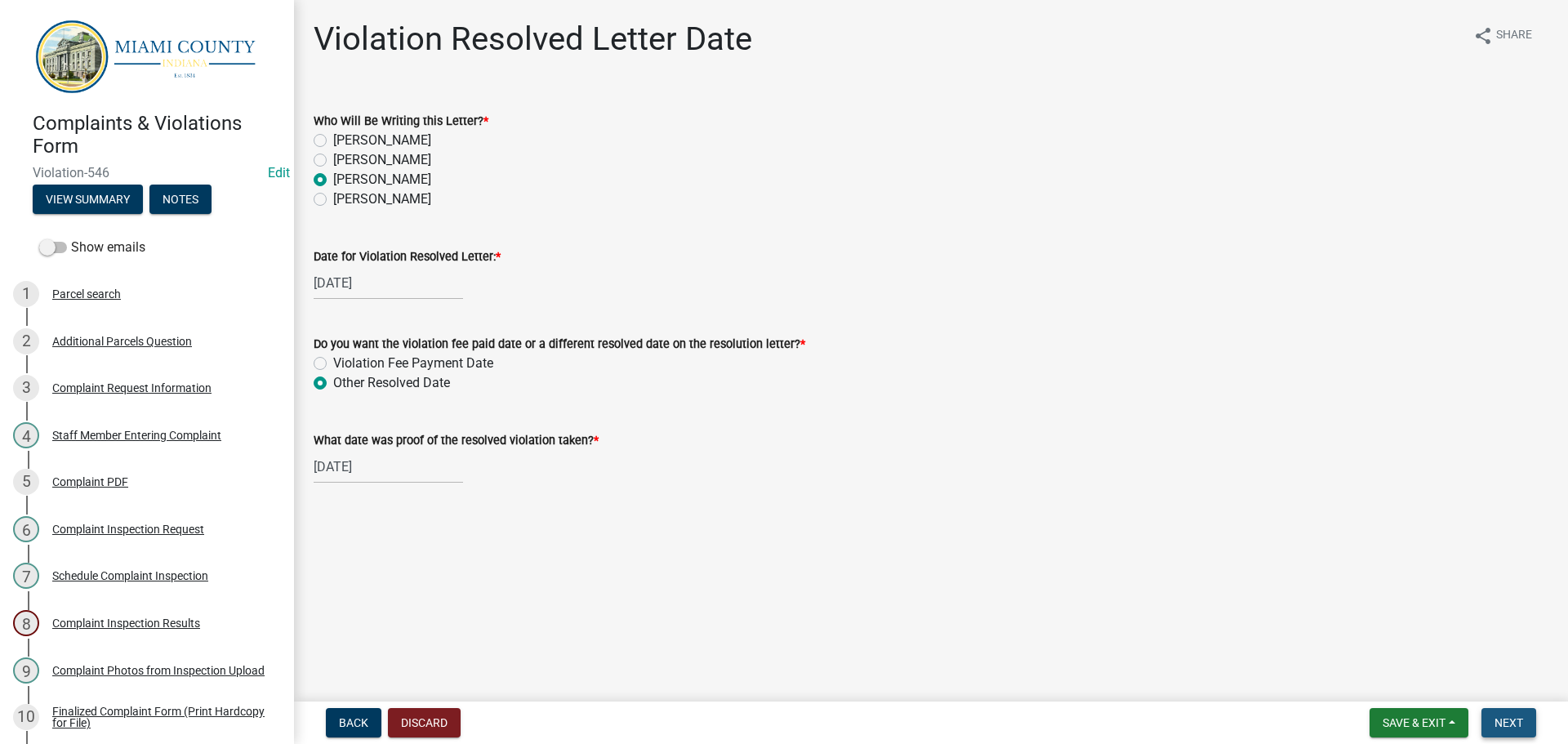
click at [1517, 719] on span "Next" at bounding box center [1508, 723] width 28 height 13
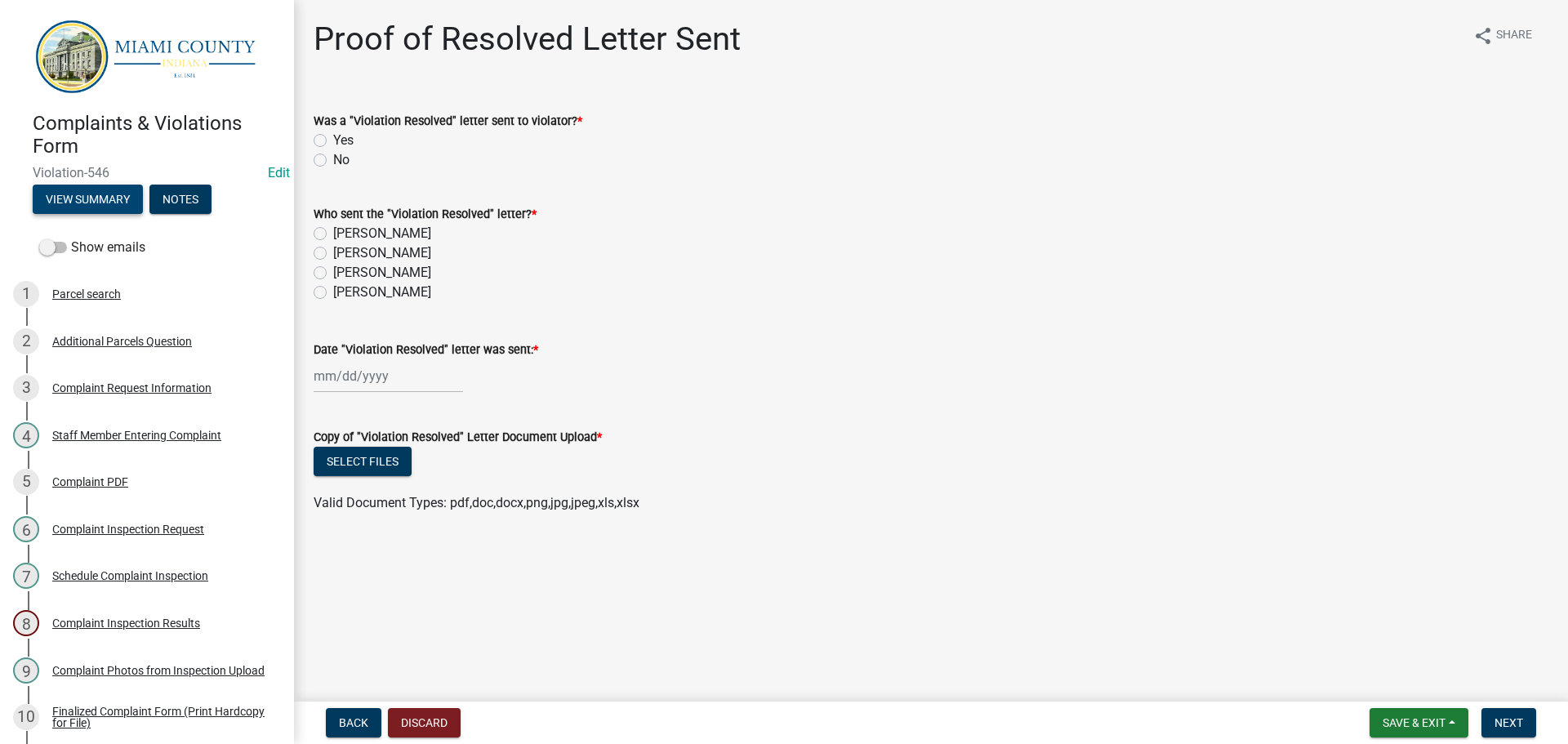
click at [112, 198] on button "View Summary" at bounding box center [87, 199] width 110 height 29
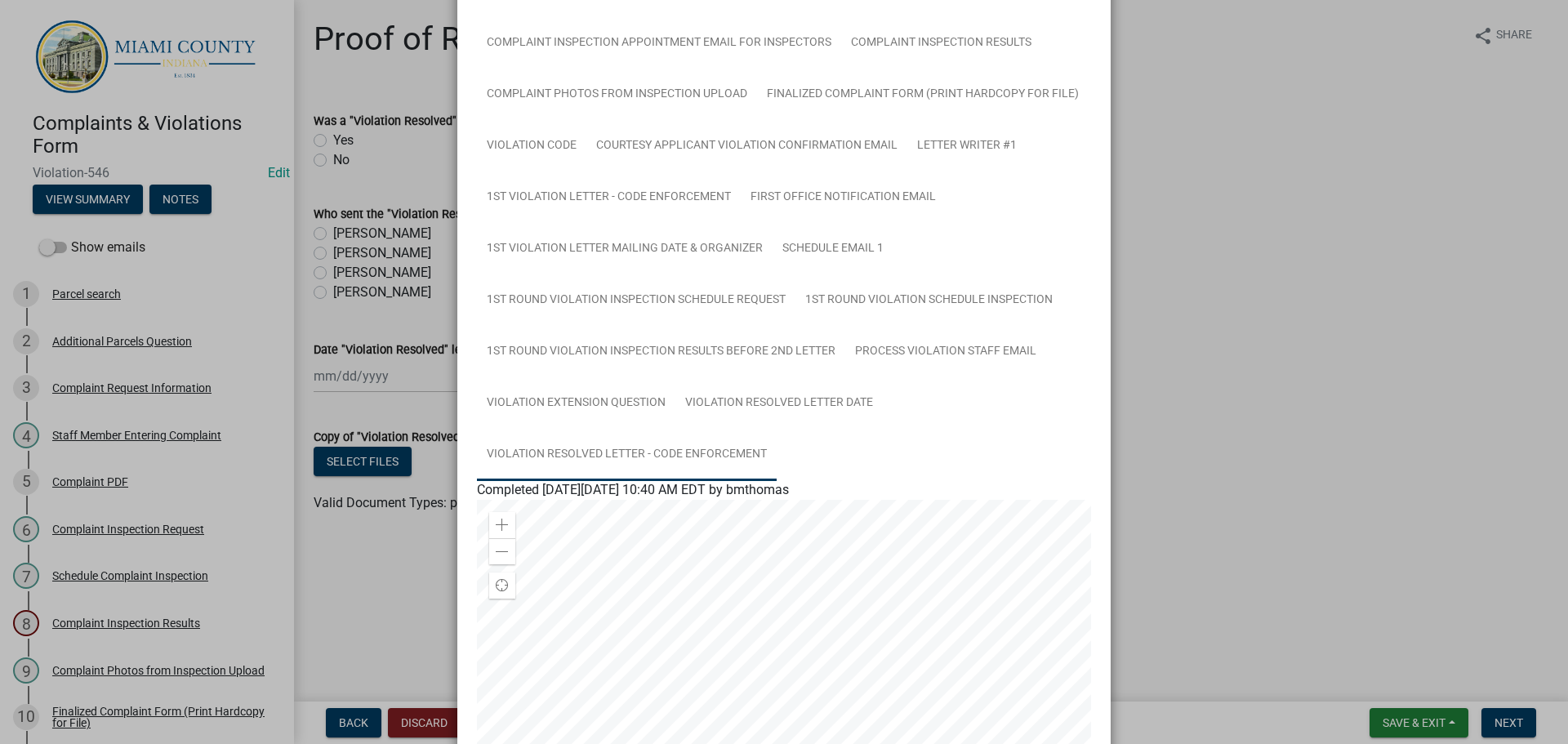
click at [678, 448] on link "Violation Resolved Letter - Code Enforcement" at bounding box center [627, 454] width 300 height 52
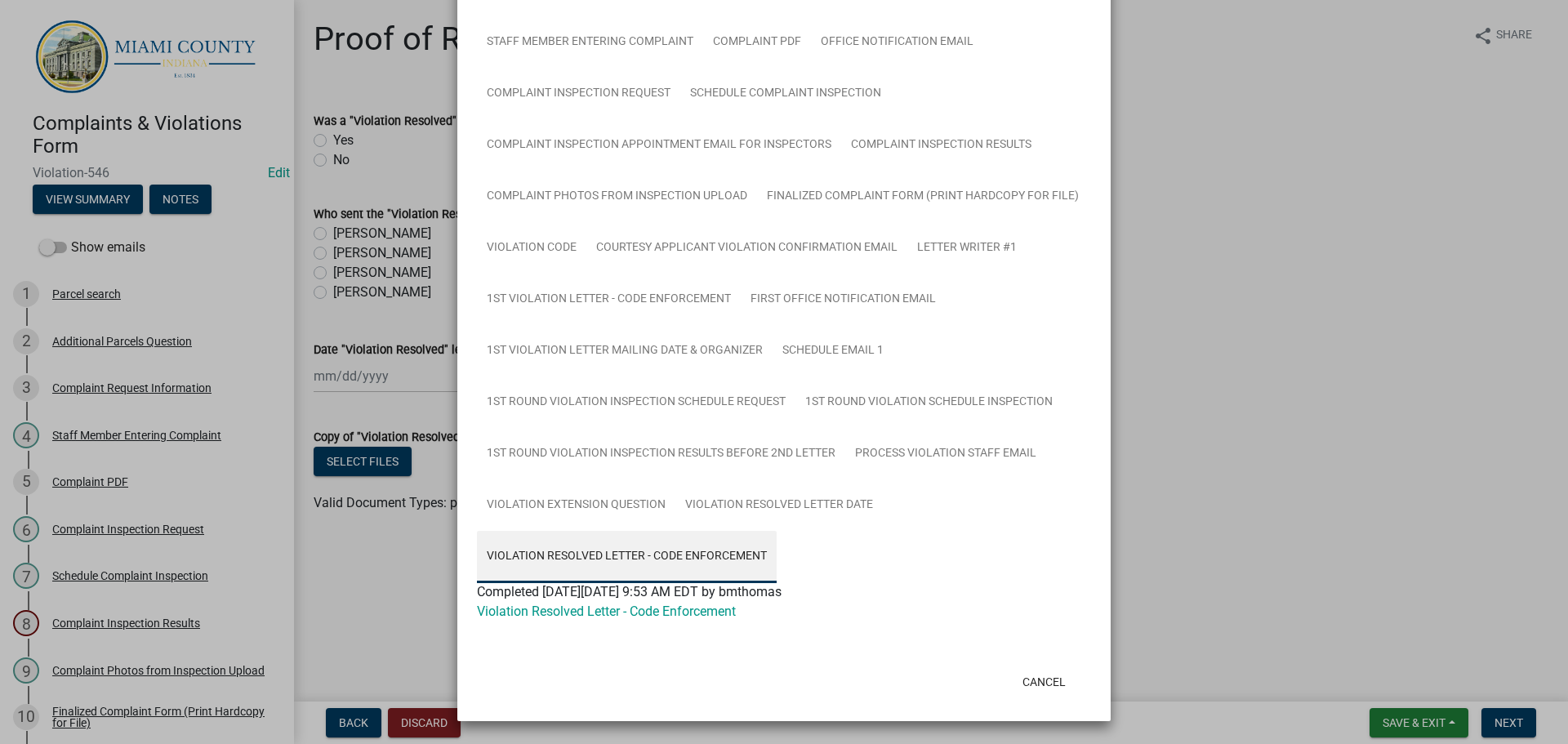
scroll to position [143, 0]
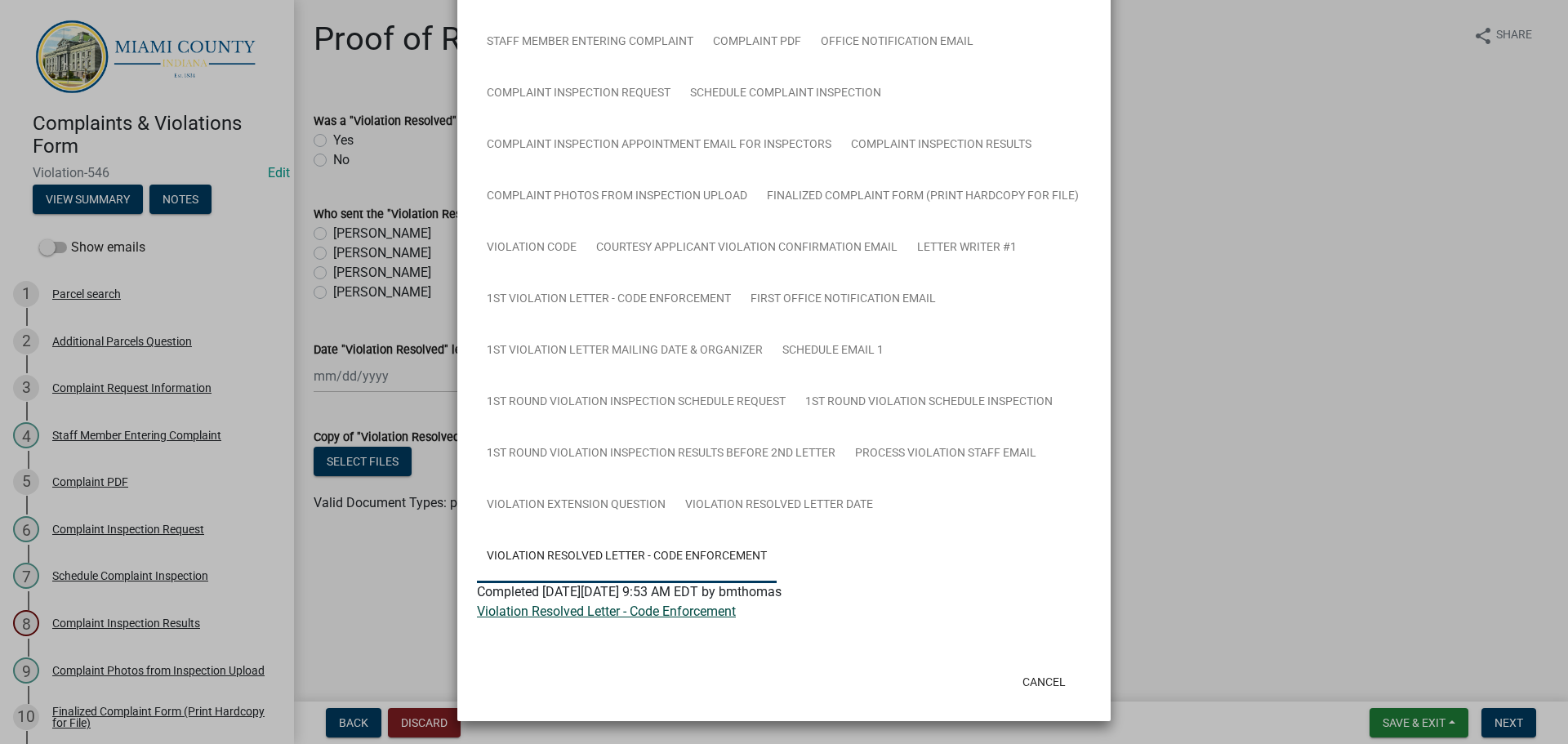
click at [556, 614] on link "Violation Resolved Letter - Code Enforcement" at bounding box center [606, 611] width 259 height 15
